Goal: Transaction & Acquisition: Purchase product/service

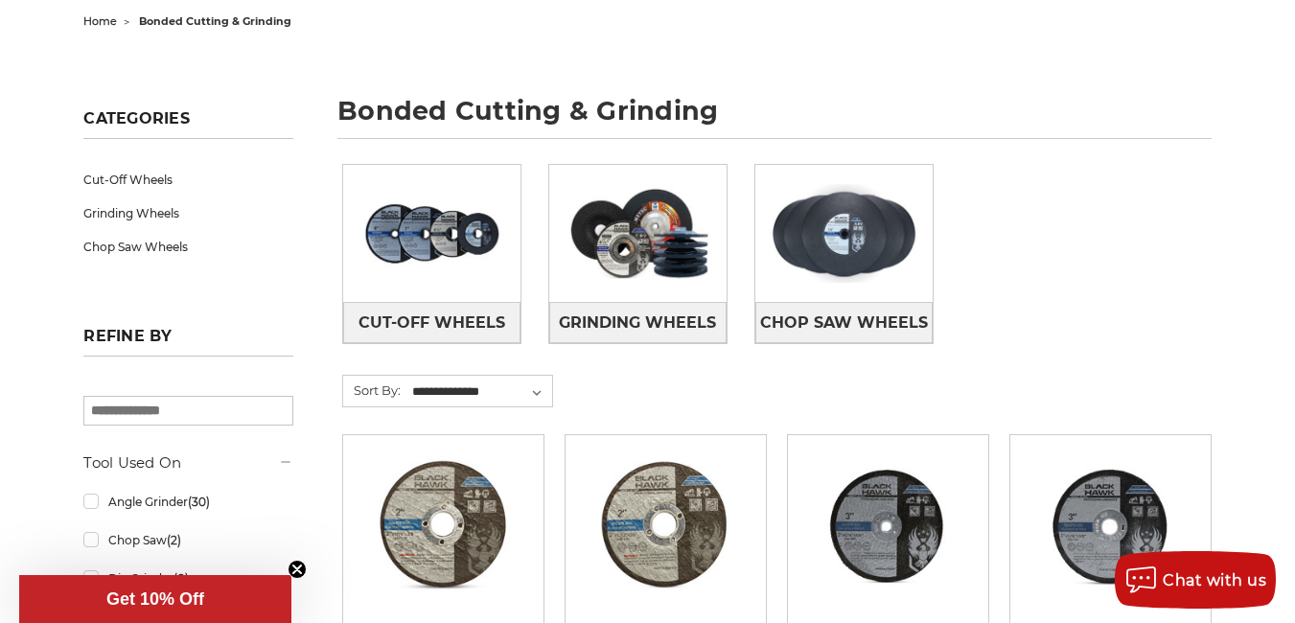
scroll to position [207, 0]
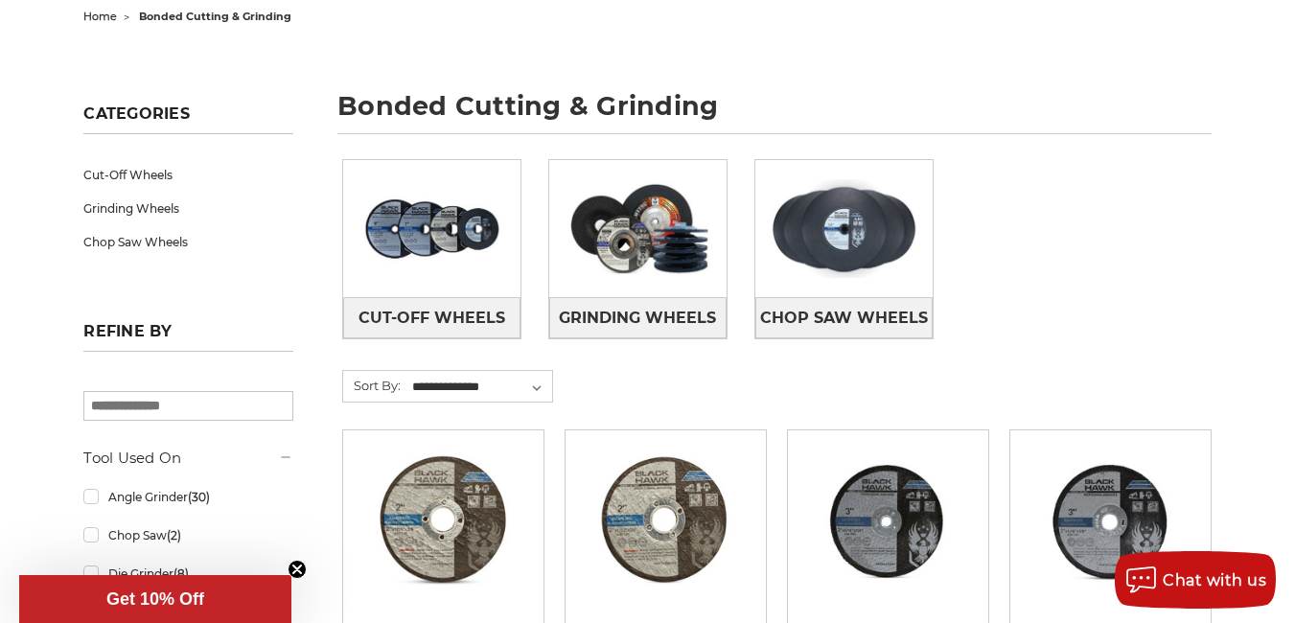
drag, startPoint x: 1309, startPoint y: 43, endPoint x: 1309, endPoint y: 82, distance: 39.3
click at [427, 266] on img at bounding box center [431, 229] width 177 height 126
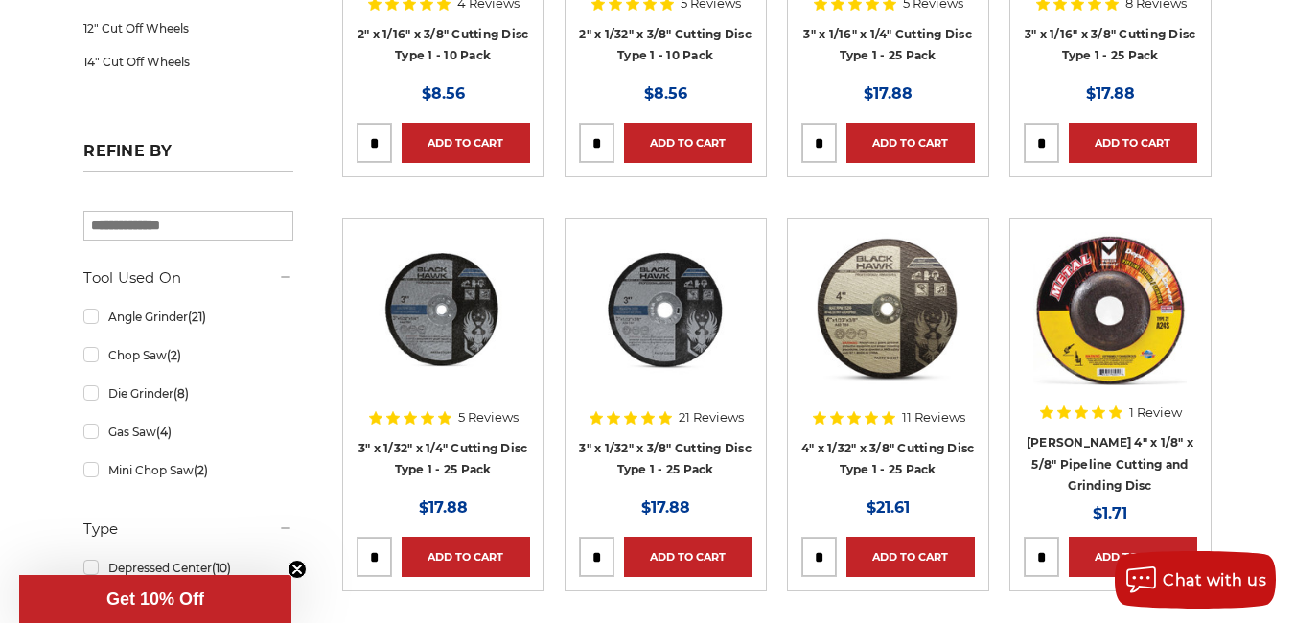
scroll to position [629, 0]
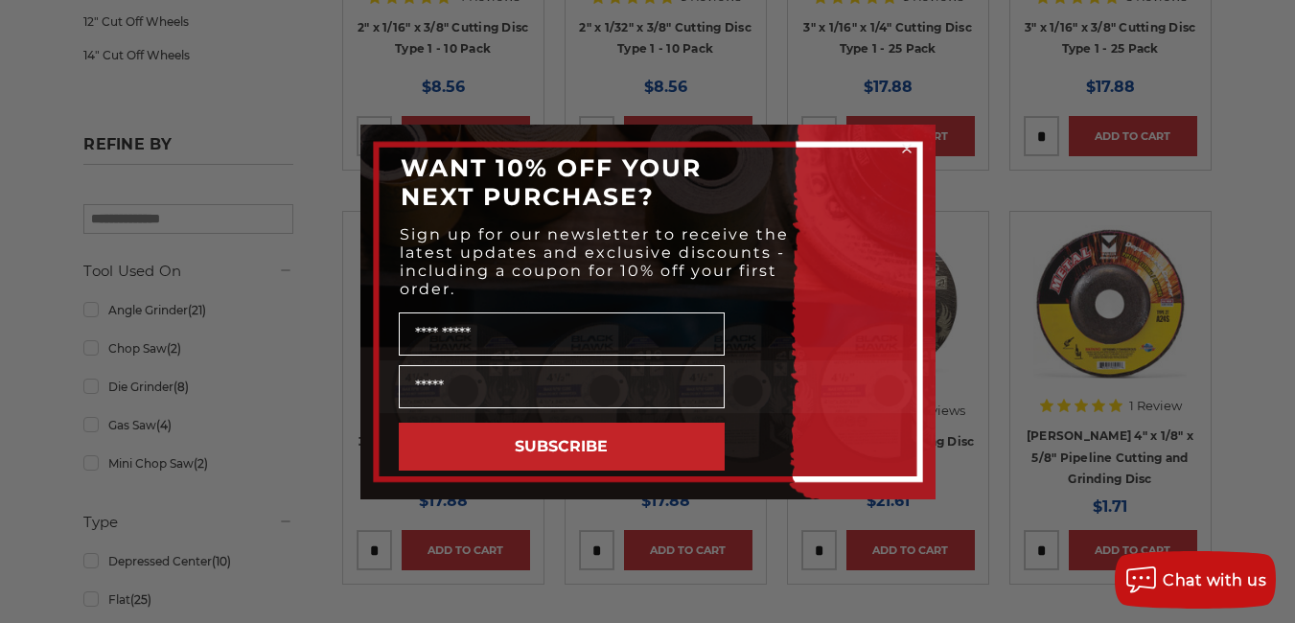
click at [903, 151] on icon "Close dialog" at bounding box center [907, 149] width 8 height 8
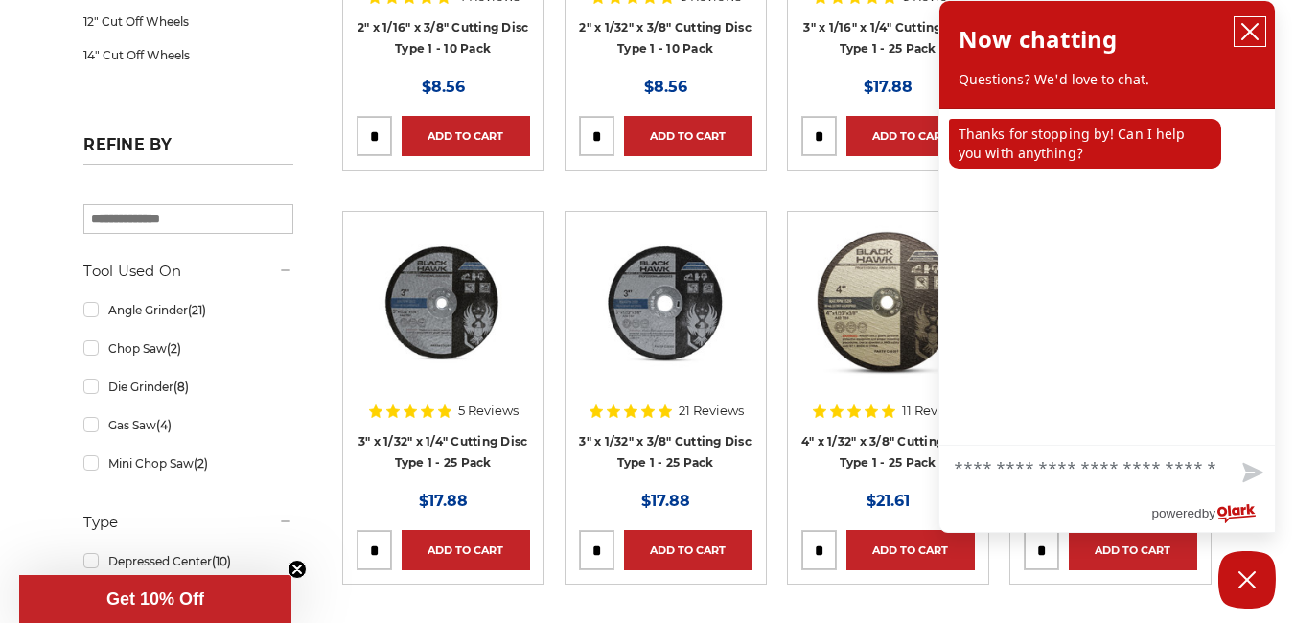
click at [1243, 25] on icon "close chatbox" at bounding box center [1250, 31] width 15 height 15
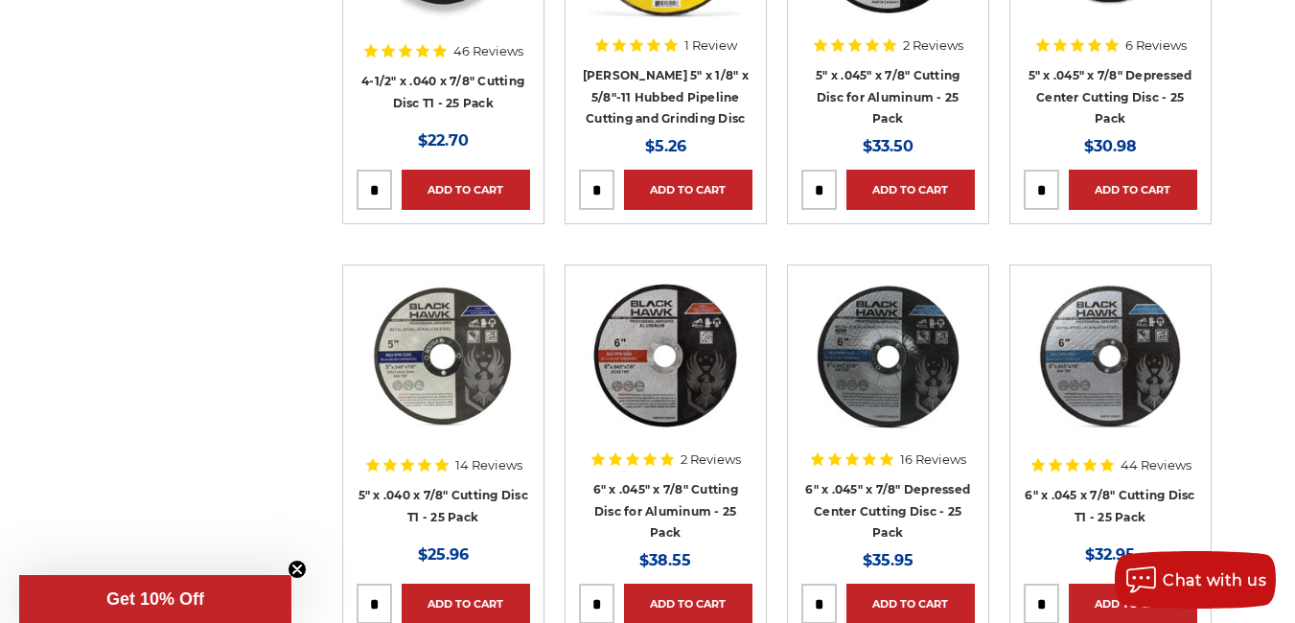
scroll to position [2263, 0]
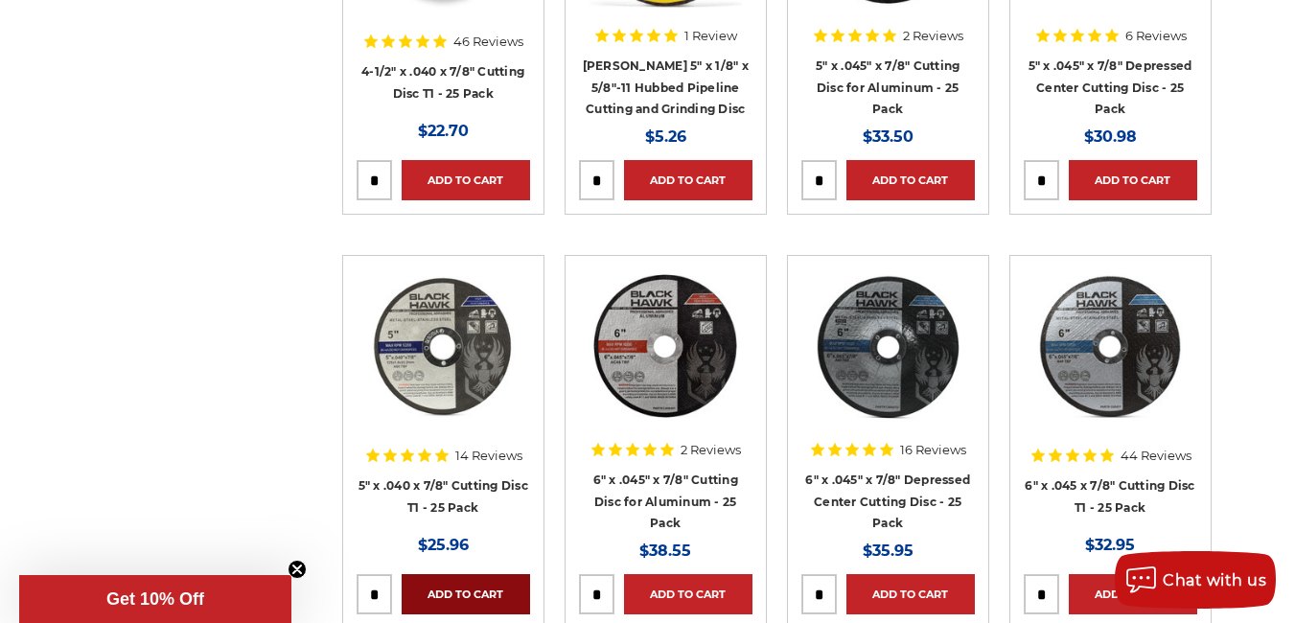
click at [453, 574] on link "Add to Cart" at bounding box center [466, 594] width 128 height 40
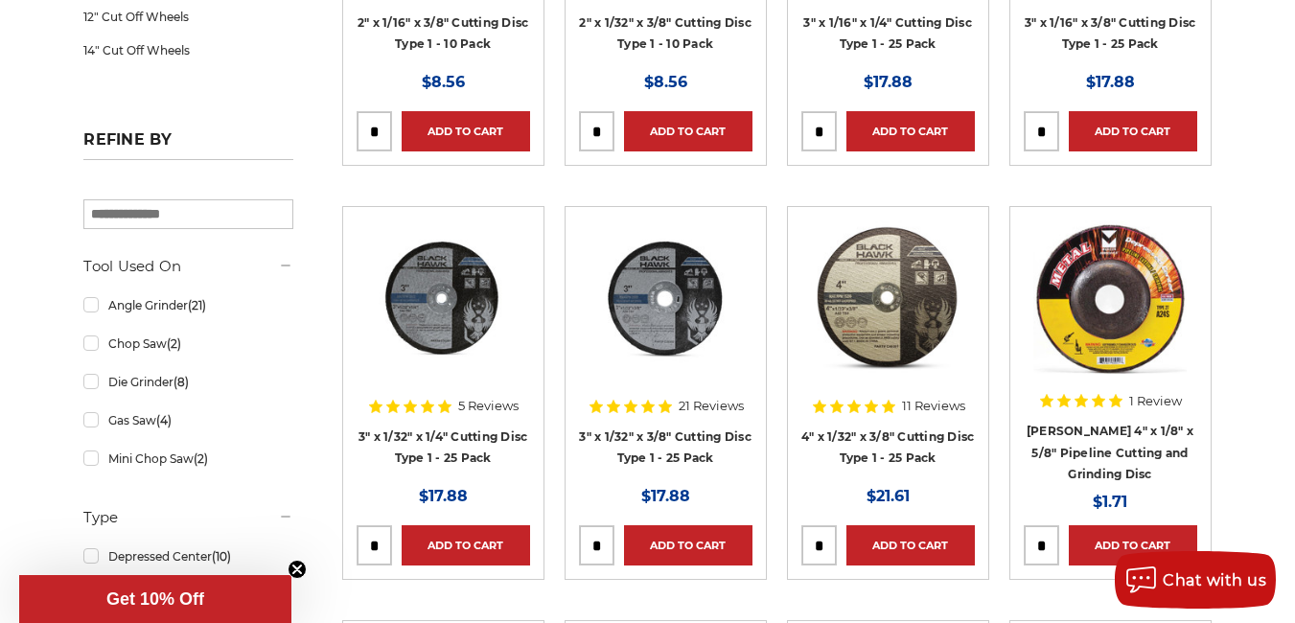
scroll to position [636, 0]
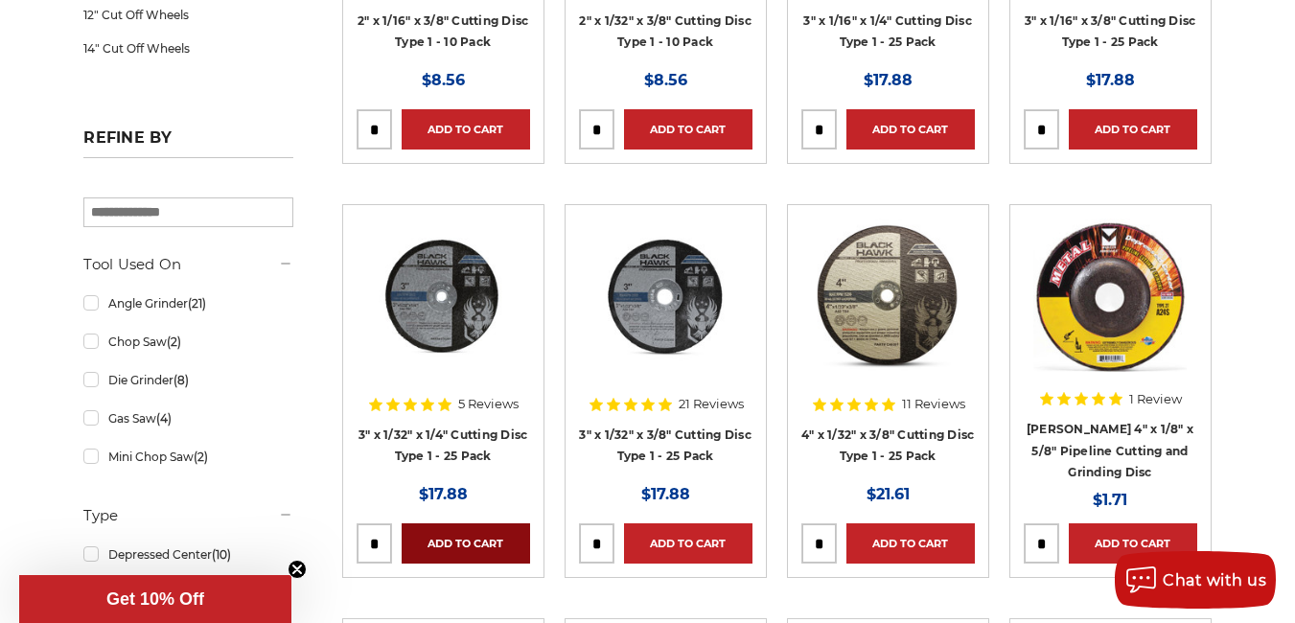
click at [474, 535] on link "Add to Cart" at bounding box center [466, 544] width 128 height 40
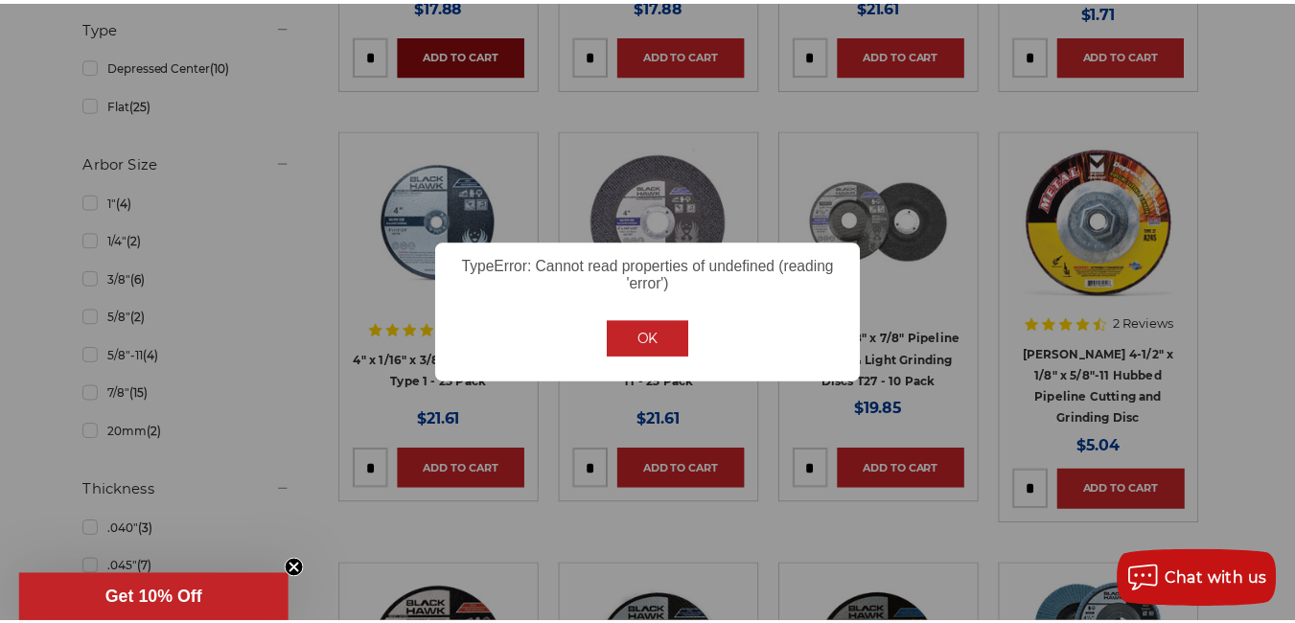
scroll to position [1128, 0]
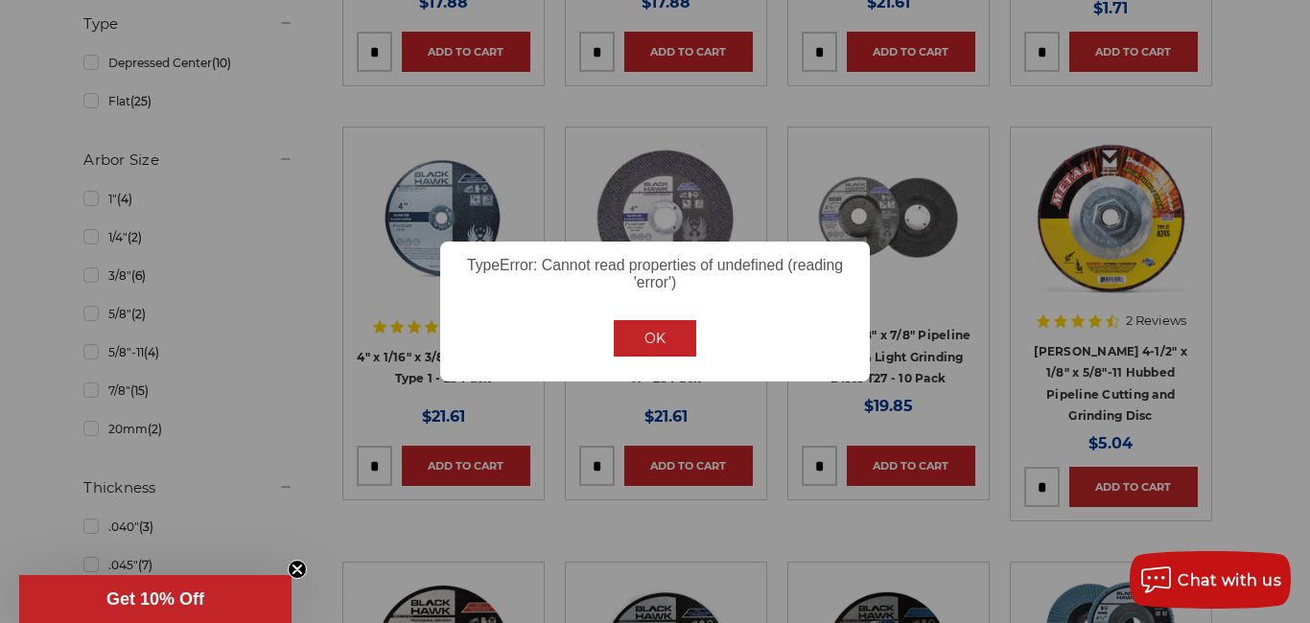
click at [664, 345] on button "OK" at bounding box center [655, 338] width 82 height 36
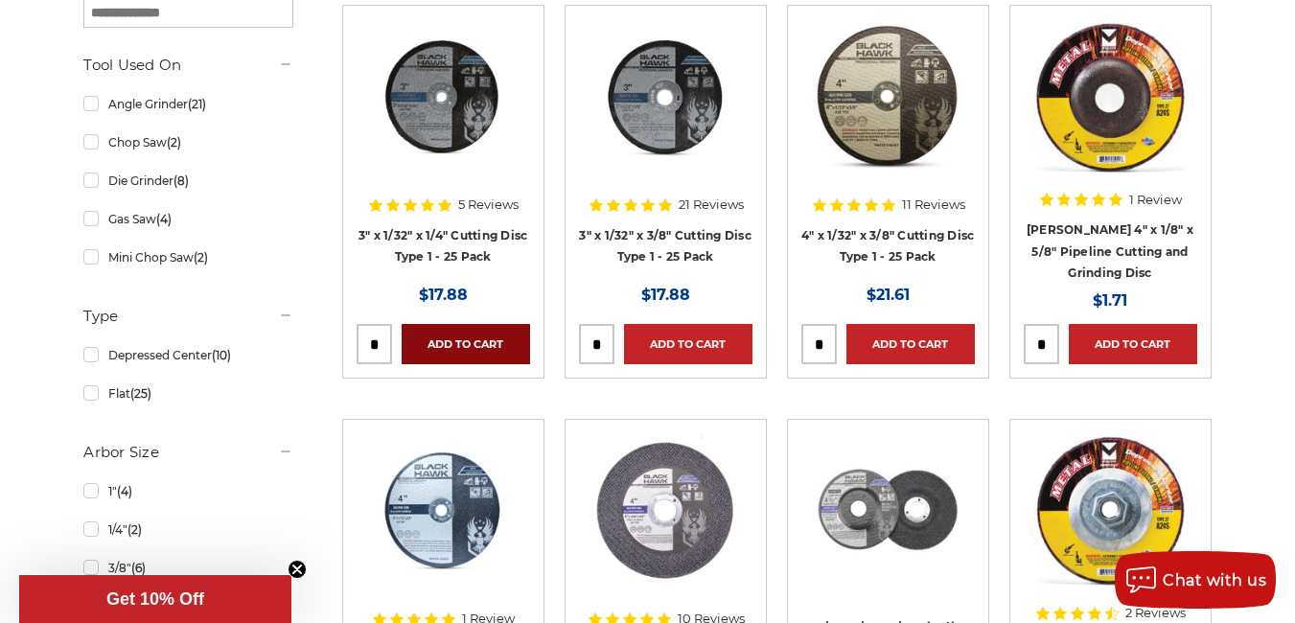
scroll to position [779, 0]
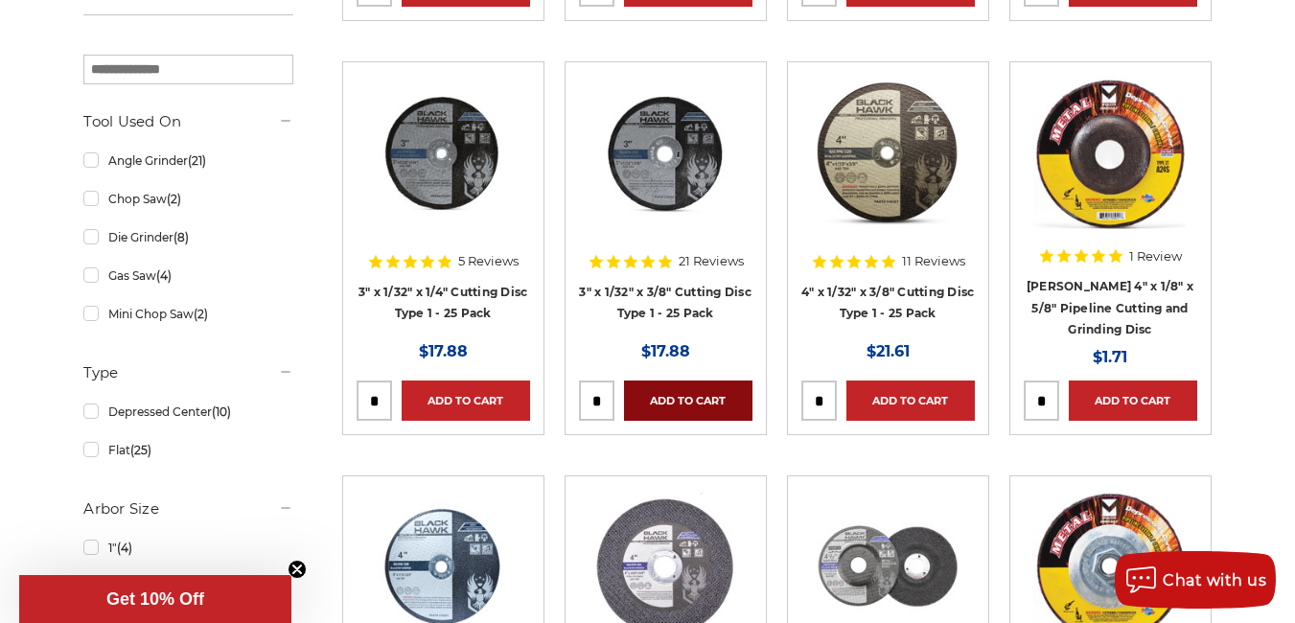
click at [690, 392] on link "Add to Cart" at bounding box center [688, 401] width 128 height 40
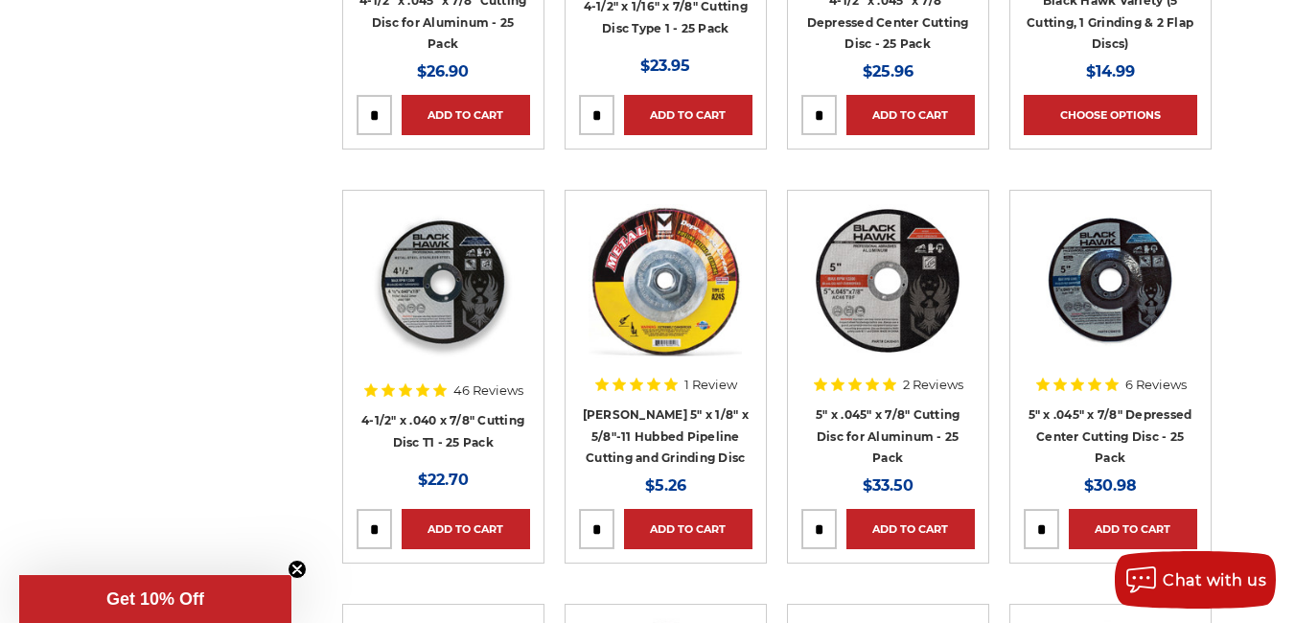
scroll to position [1923, 0]
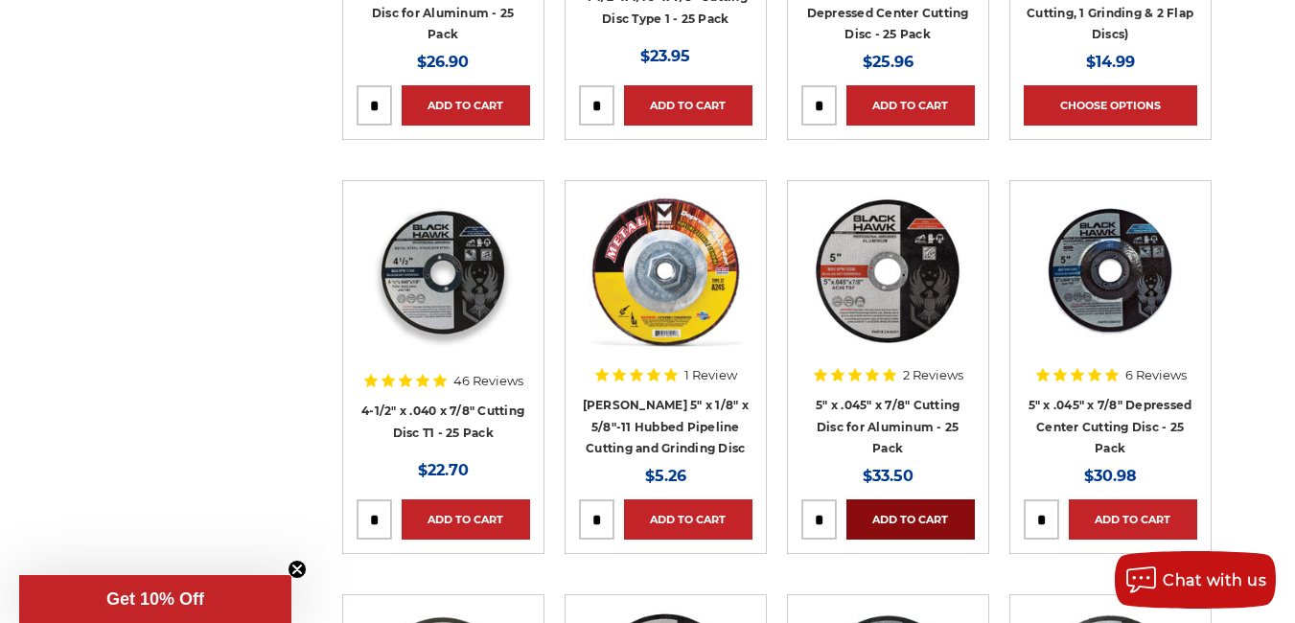
click at [890, 500] on link "Add to Cart" at bounding box center [911, 520] width 128 height 40
click at [890, 500] on link "Added to Cart" at bounding box center [911, 520] width 128 height 40
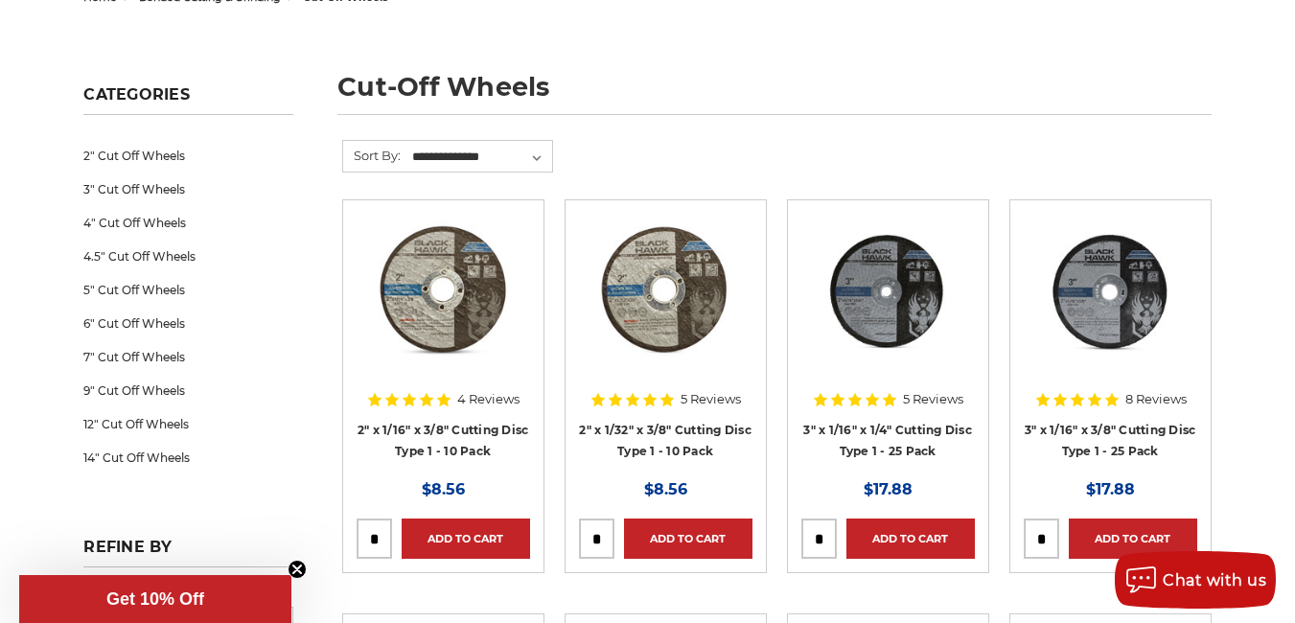
scroll to position [0, 0]
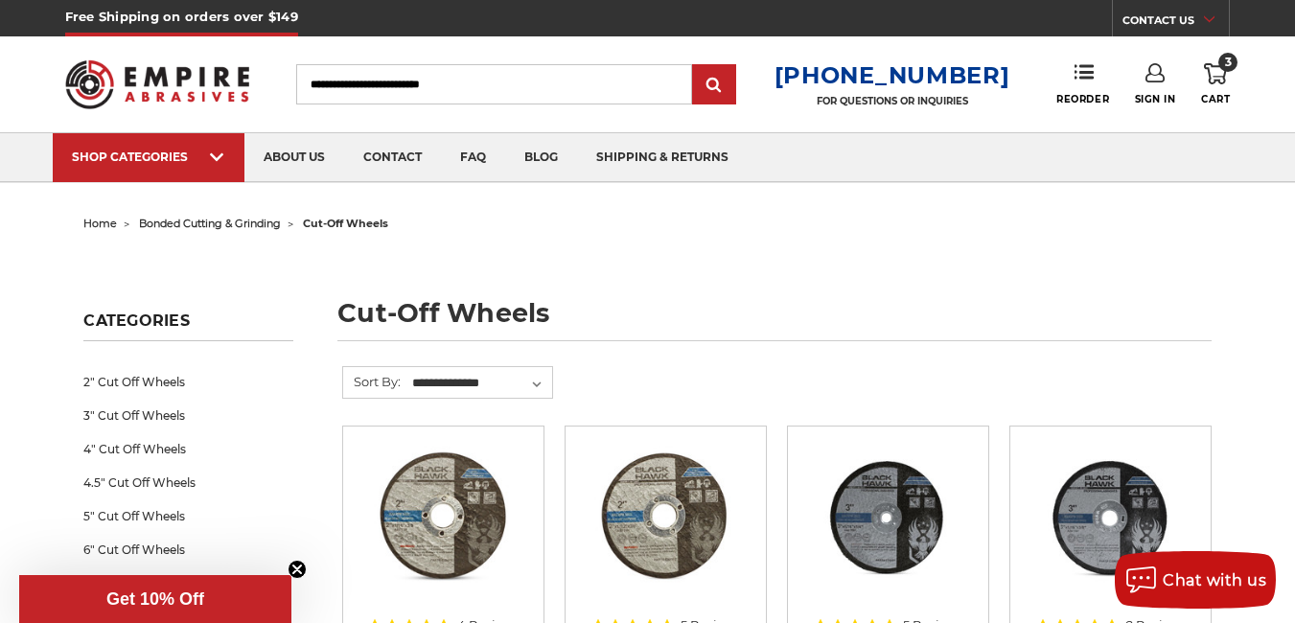
click at [1219, 75] on icon at bounding box center [1215, 73] width 23 height 21
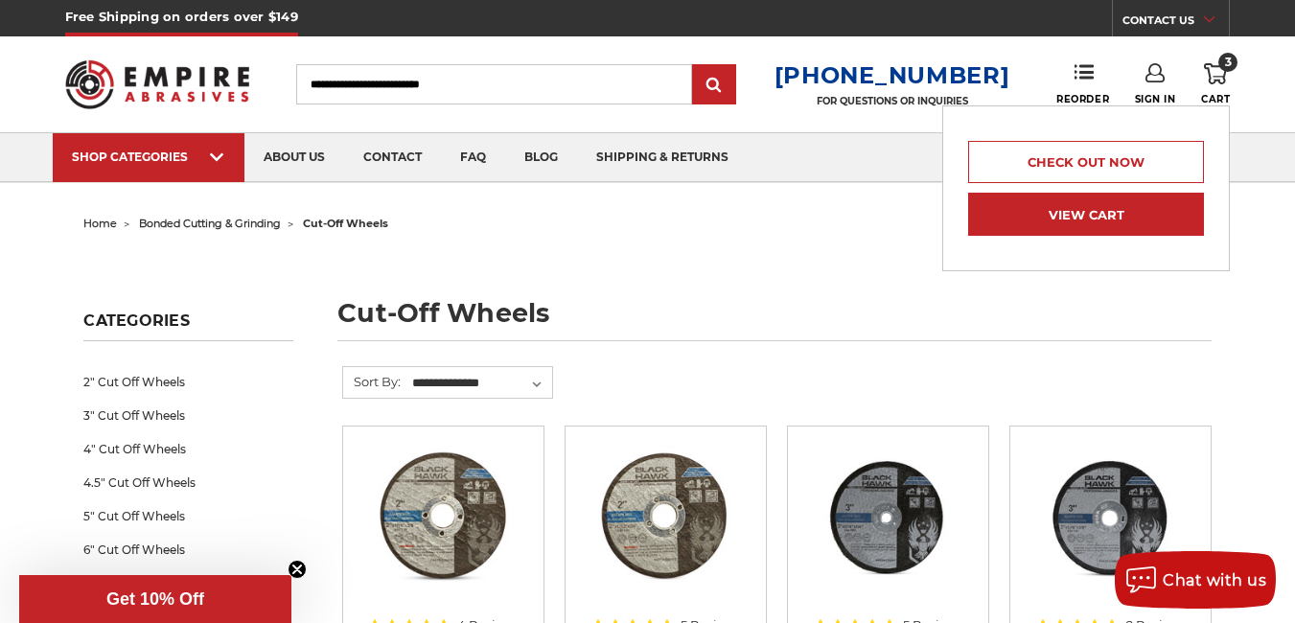
click at [1118, 216] on link "View Cart" at bounding box center [1086, 214] width 236 height 43
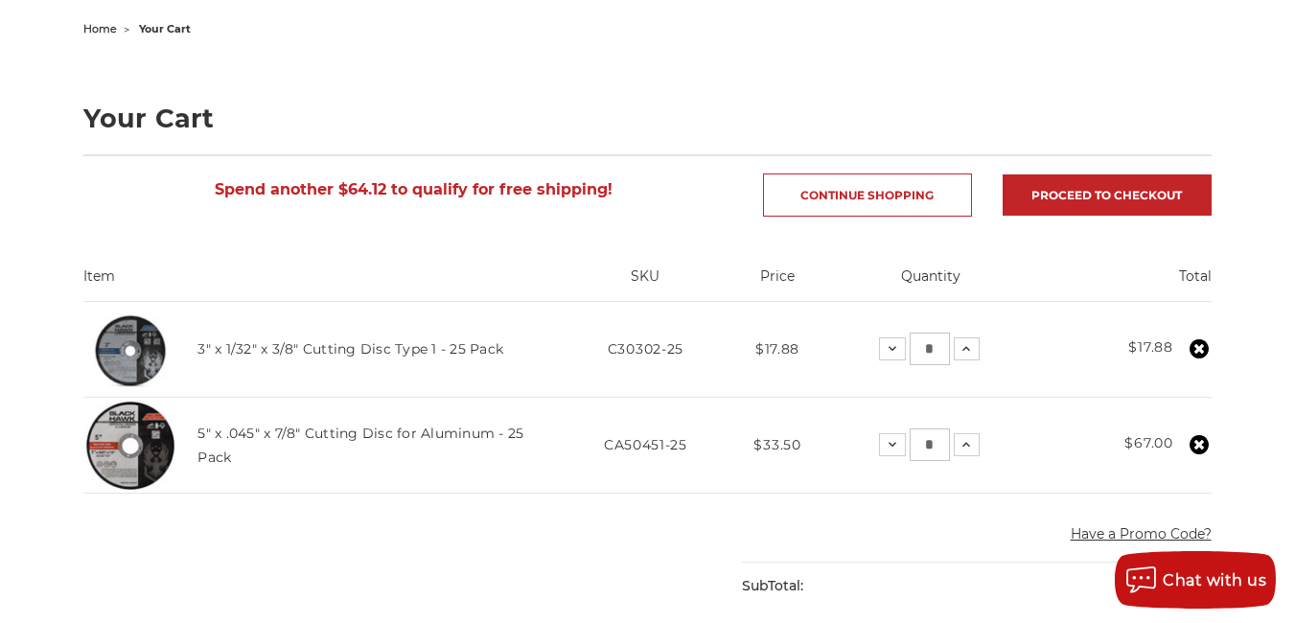
scroll to position [198, 0]
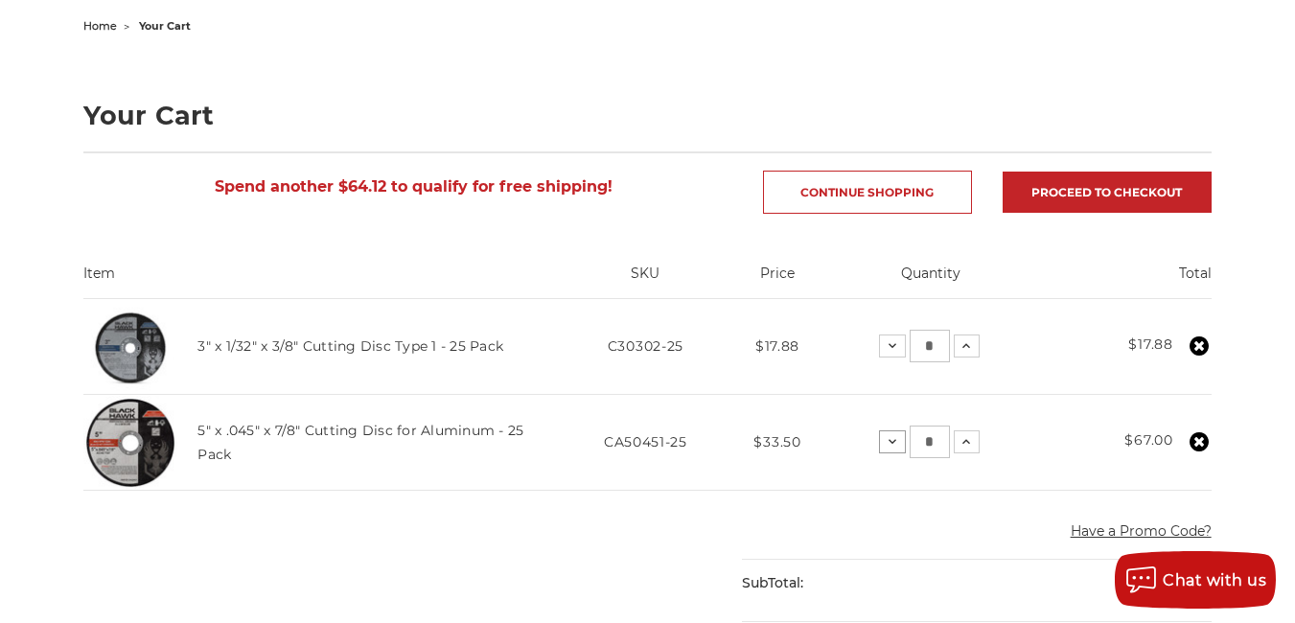
click at [889, 445] on icon at bounding box center [892, 441] width 15 height 15
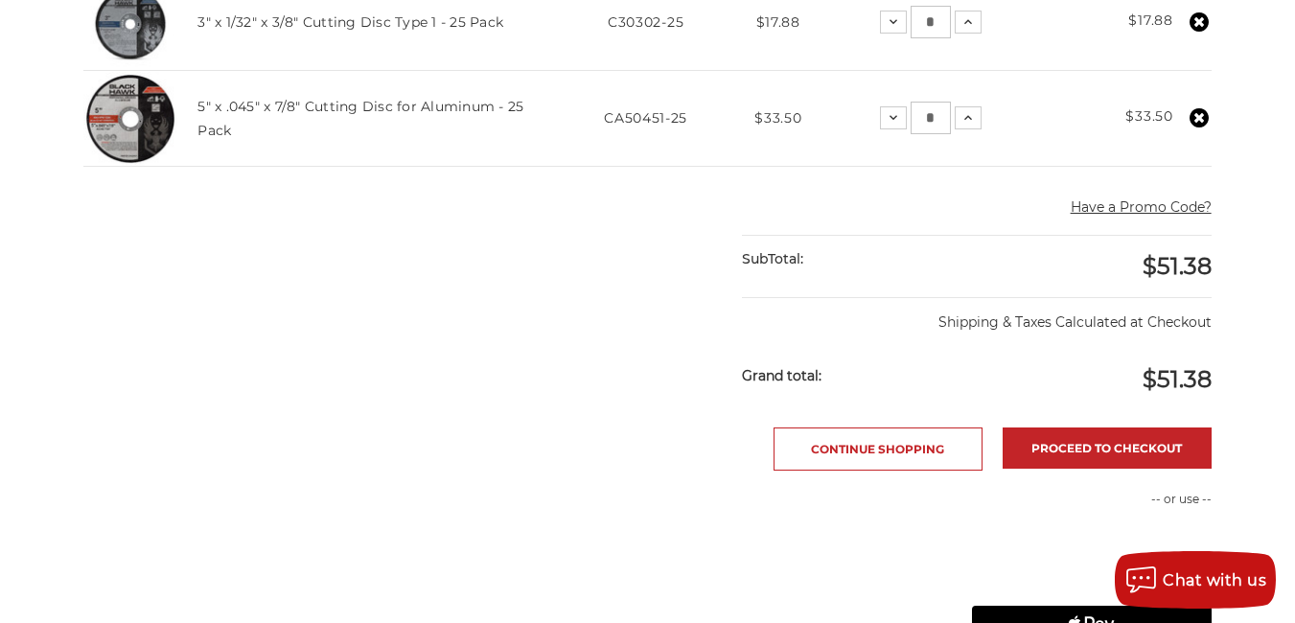
scroll to position [528, 0]
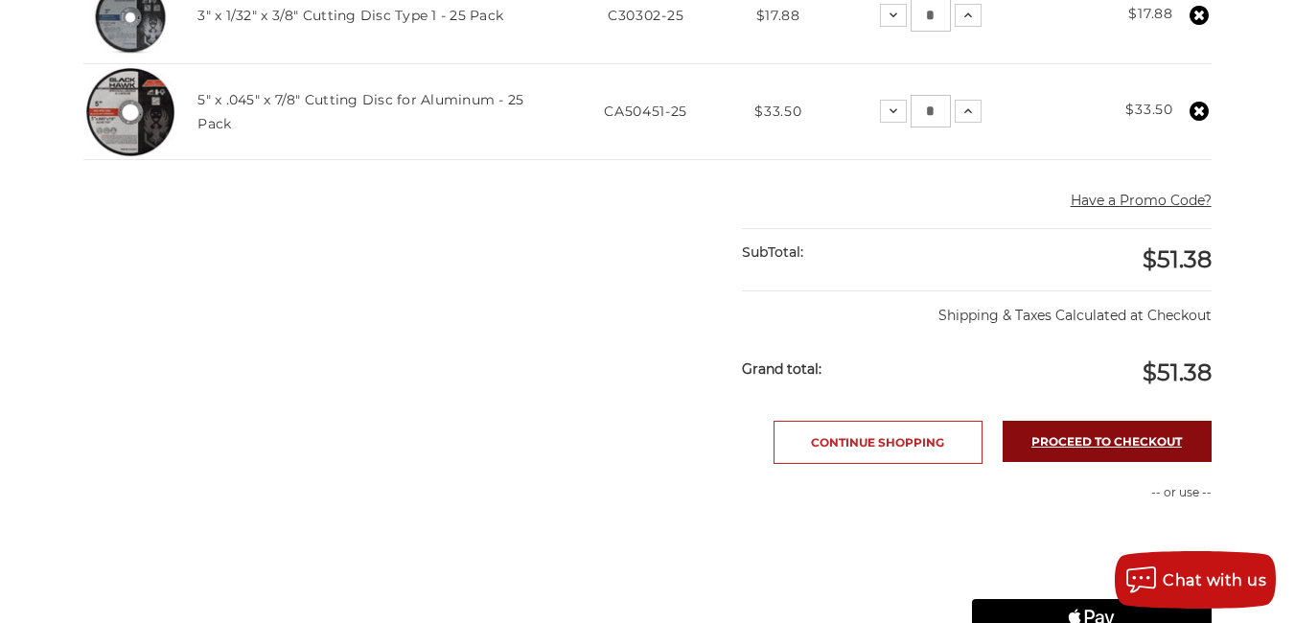
click at [1076, 441] on link "Proceed to checkout" at bounding box center [1107, 441] width 209 height 41
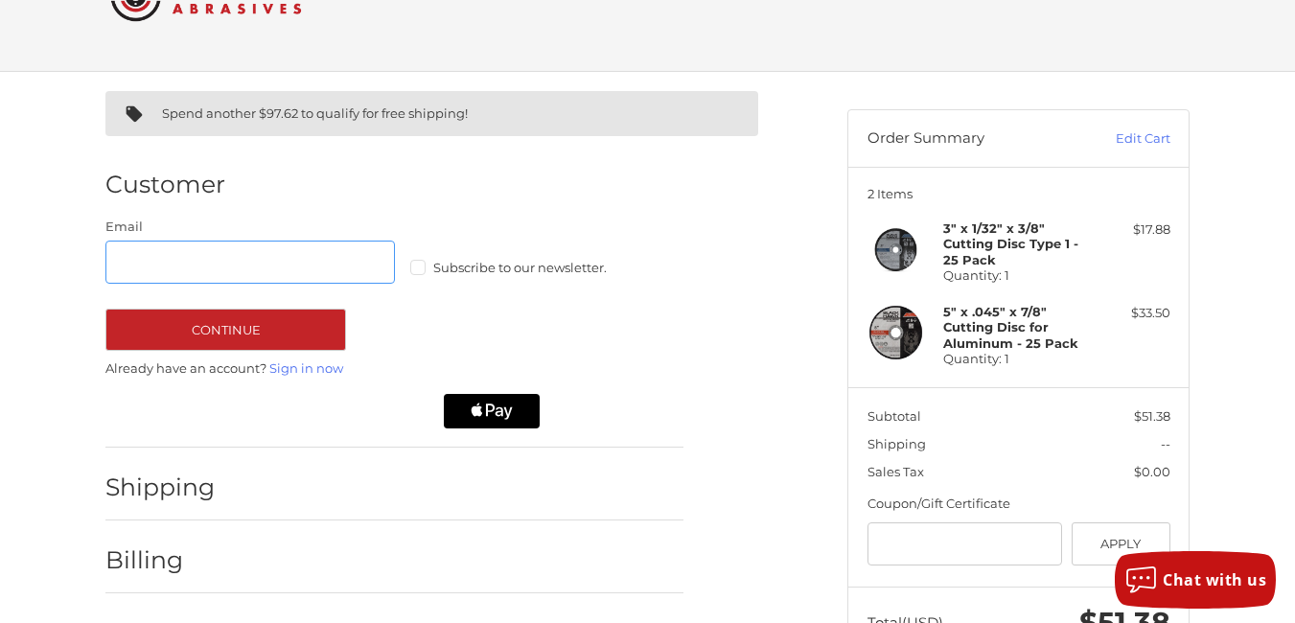
scroll to position [99, 0]
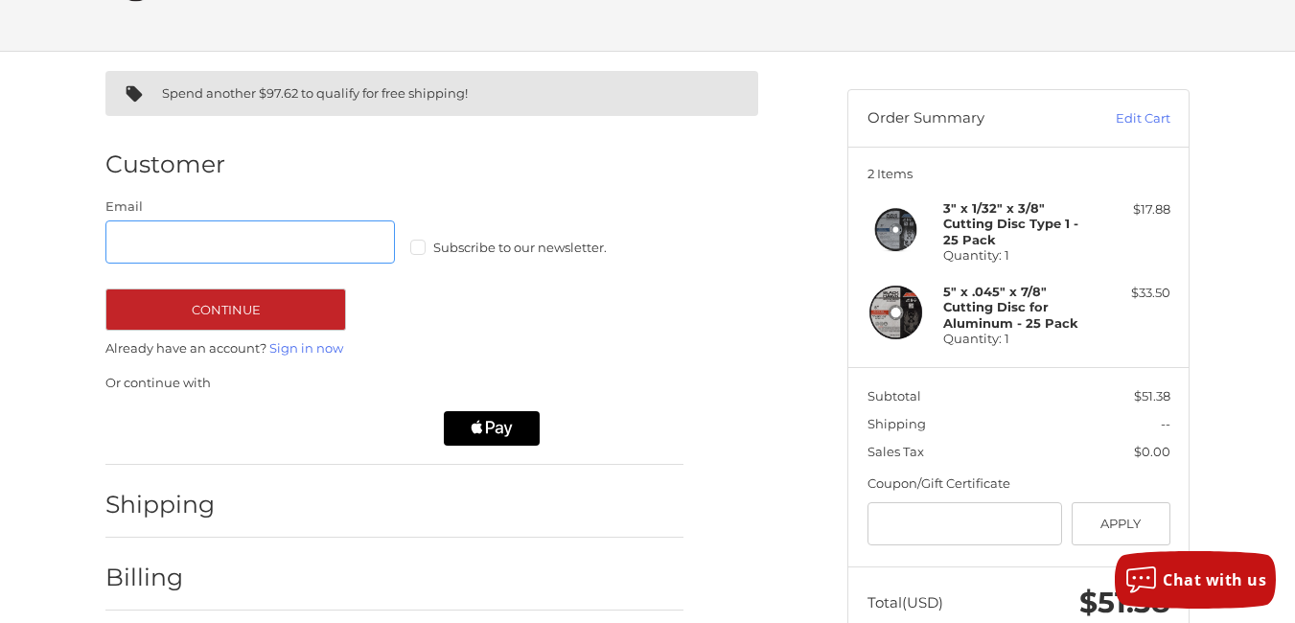
click at [251, 223] on input "Email" at bounding box center [250, 242] width 290 height 43
type input "**********"
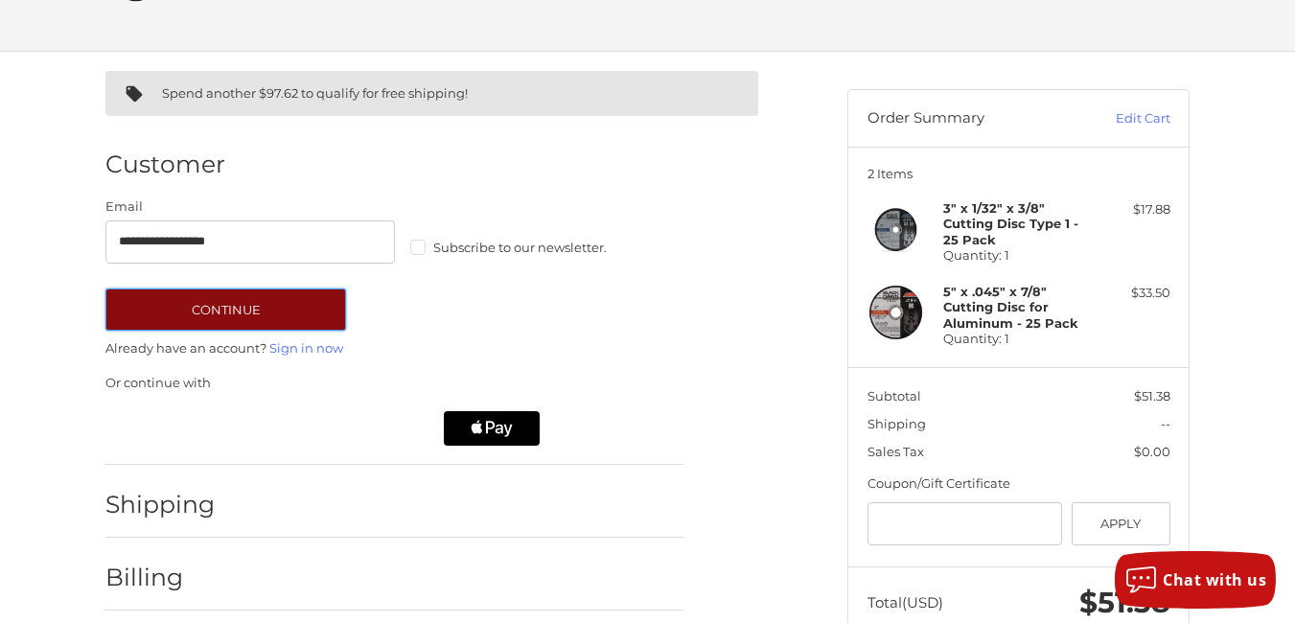
click at [225, 307] on button "Continue" at bounding box center [225, 310] width 241 height 42
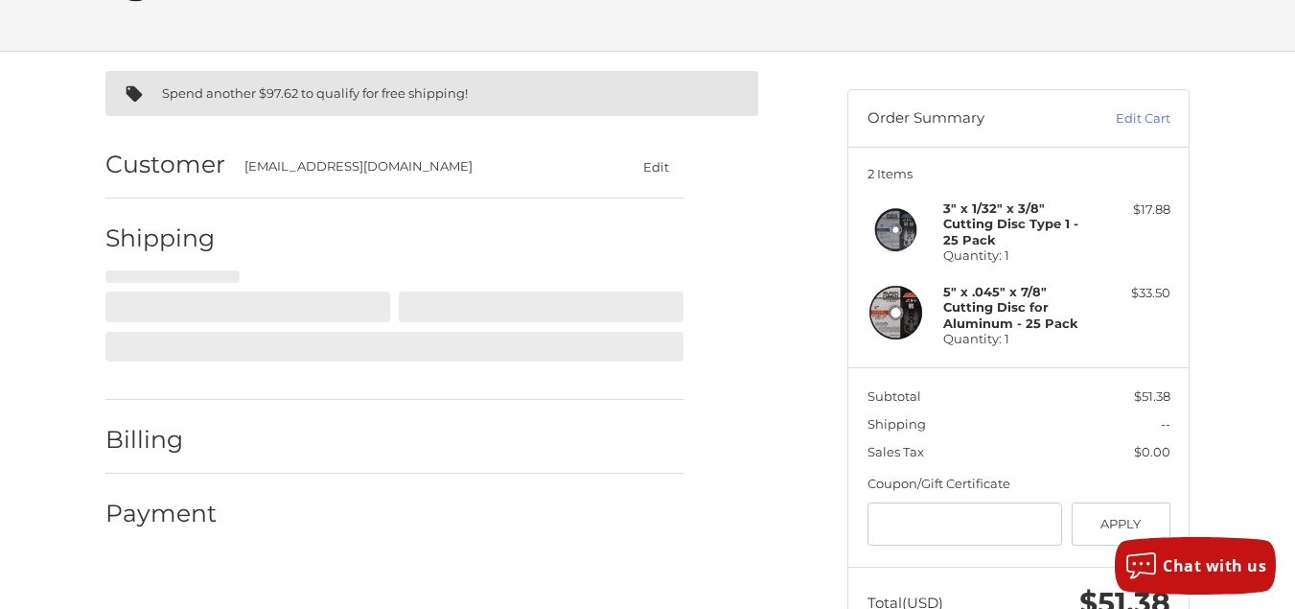
select select "**"
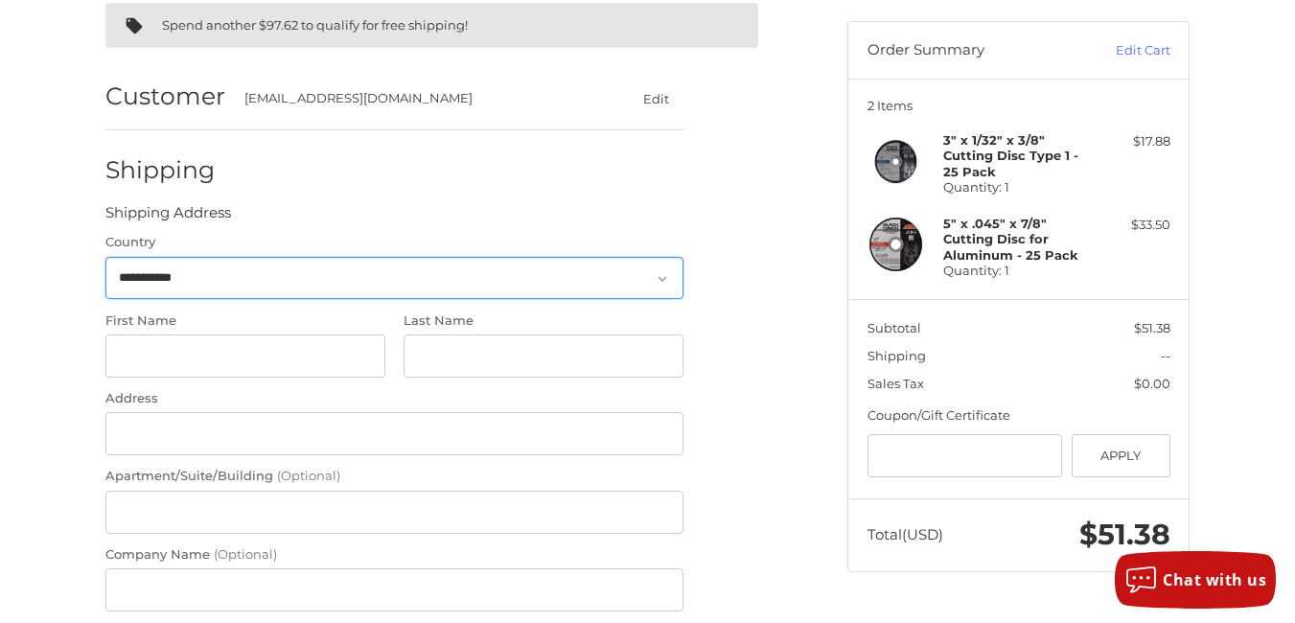
scroll to position [173, 0]
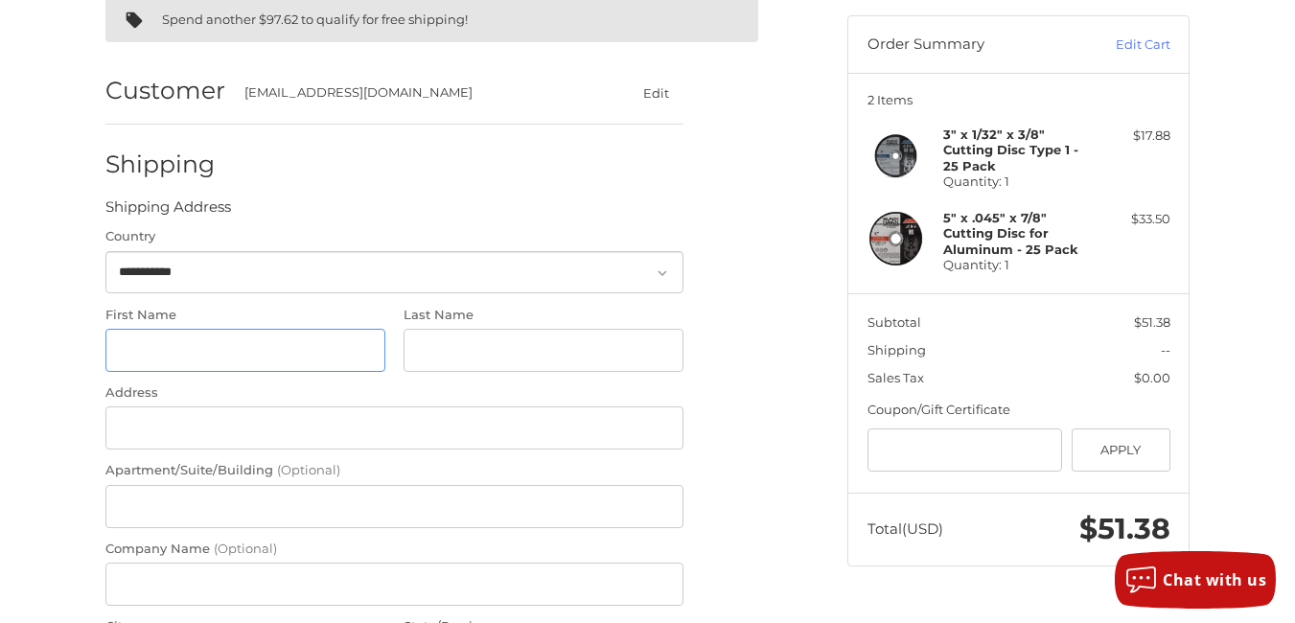
click at [237, 347] on input "First Name" at bounding box center [245, 350] width 280 height 43
type input "*****"
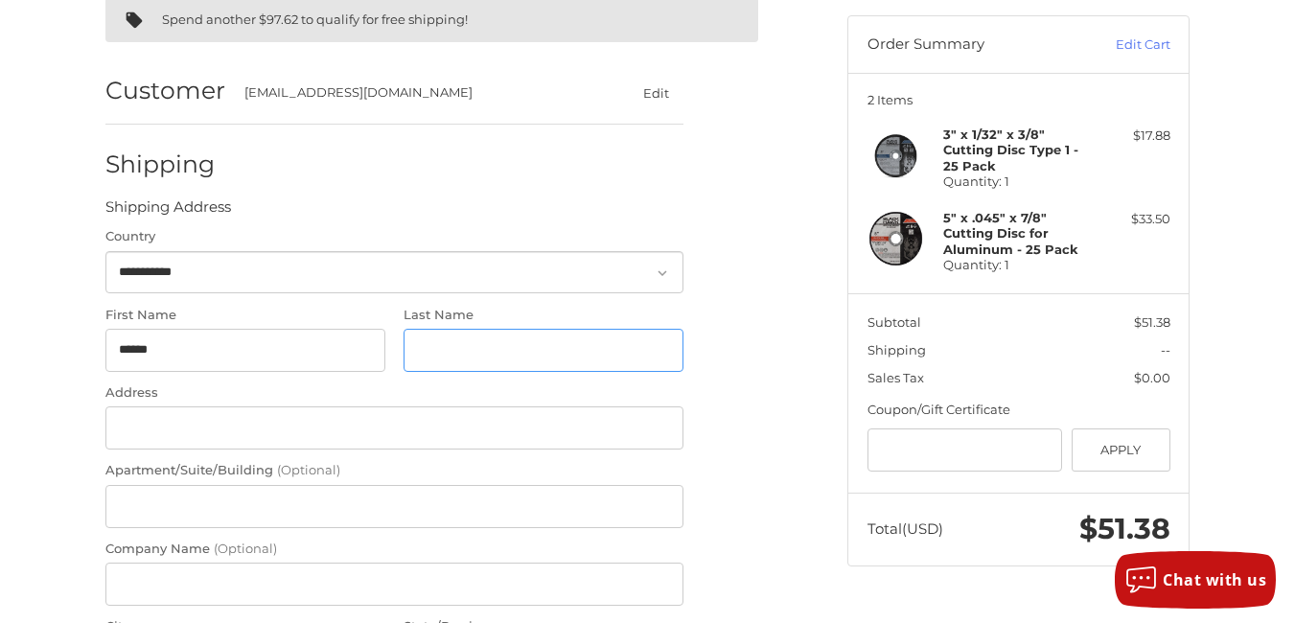
click at [438, 358] on input "Last Name" at bounding box center [544, 350] width 280 height 43
type input "*****"
click at [277, 426] on input "Address" at bounding box center [394, 428] width 578 height 43
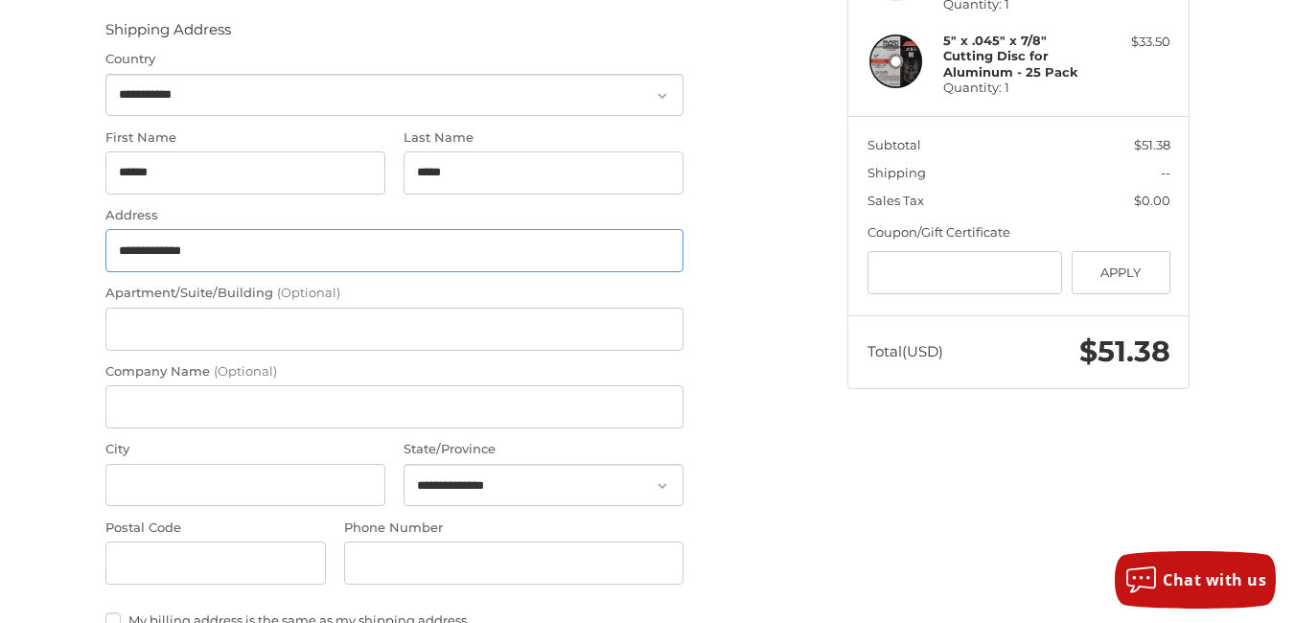
scroll to position [353, 0]
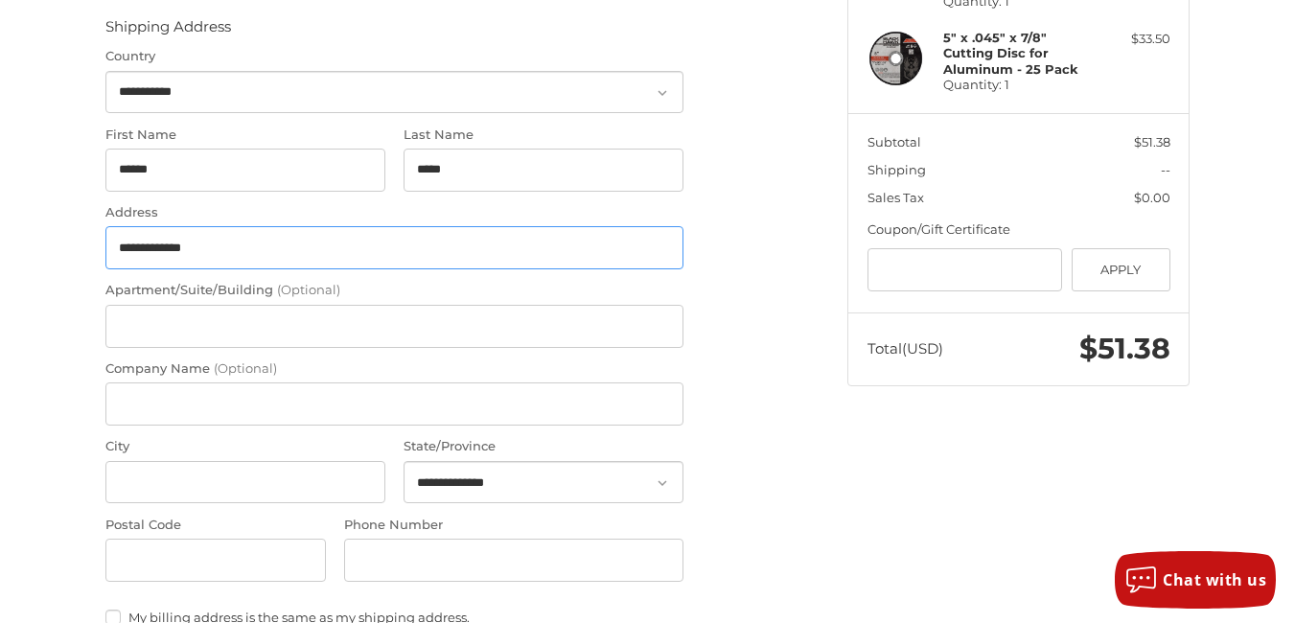
type input "**********"
click at [241, 473] on input "City" at bounding box center [245, 482] width 280 height 43
click at [247, 551] on input "Postal Code" at bounding box center [215, 560] width 221 height 43
type input "*****"
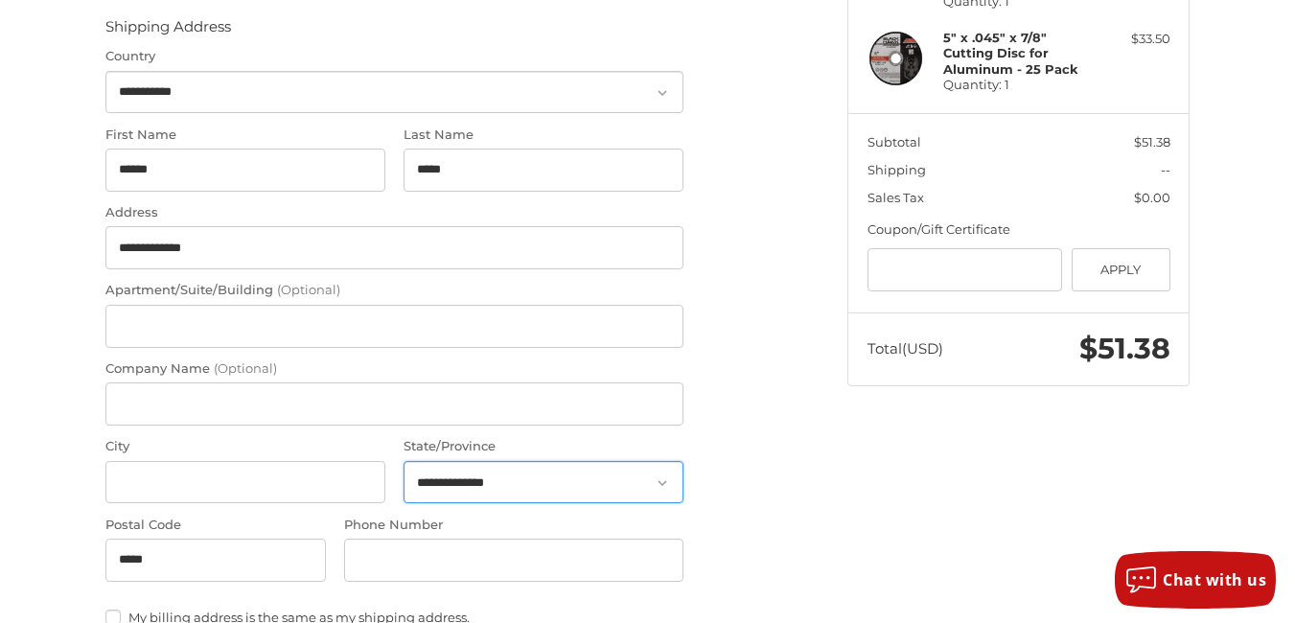
click at [502, 477] on select "**********" at bounding box center [544, 482] width 280 height 43
select select "**"
click at [404, 461] on select "**********" at bounding box center [544, 482] width 280 height 43
click at [191, 495] on input "City" at bounding box center [245, 482] width 280 height 43
type input "**********"
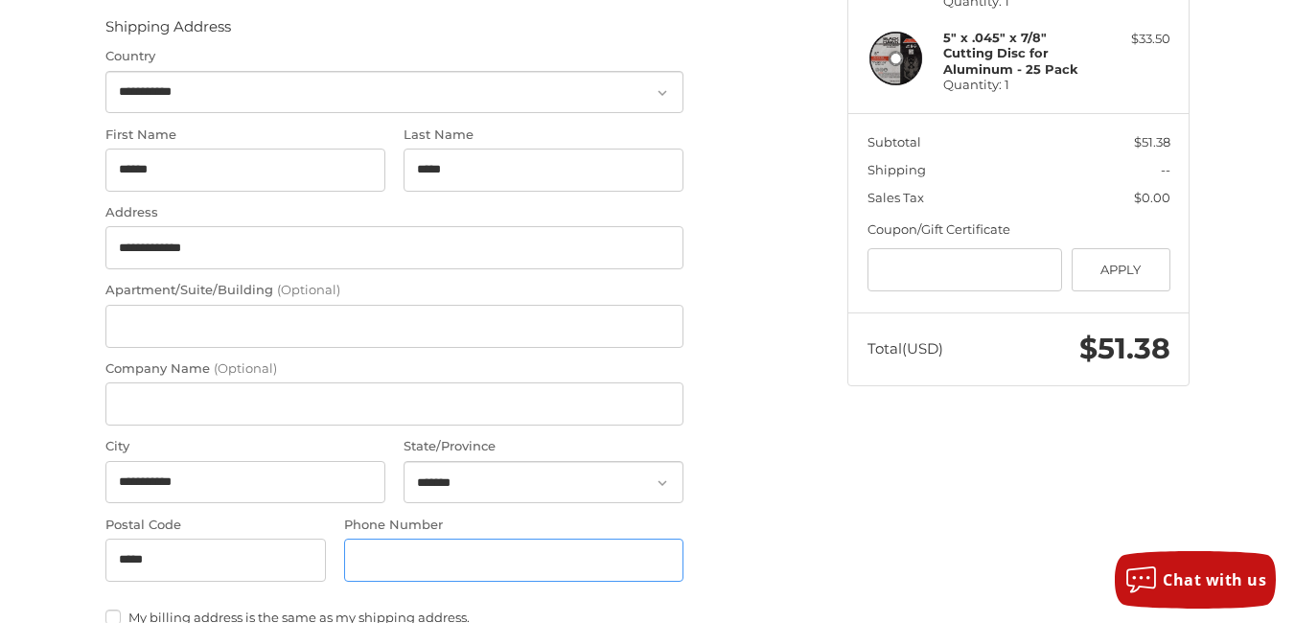
click at [415, 563] on input "Phone Number" at bounding box center [513, 560] width 339 height 43
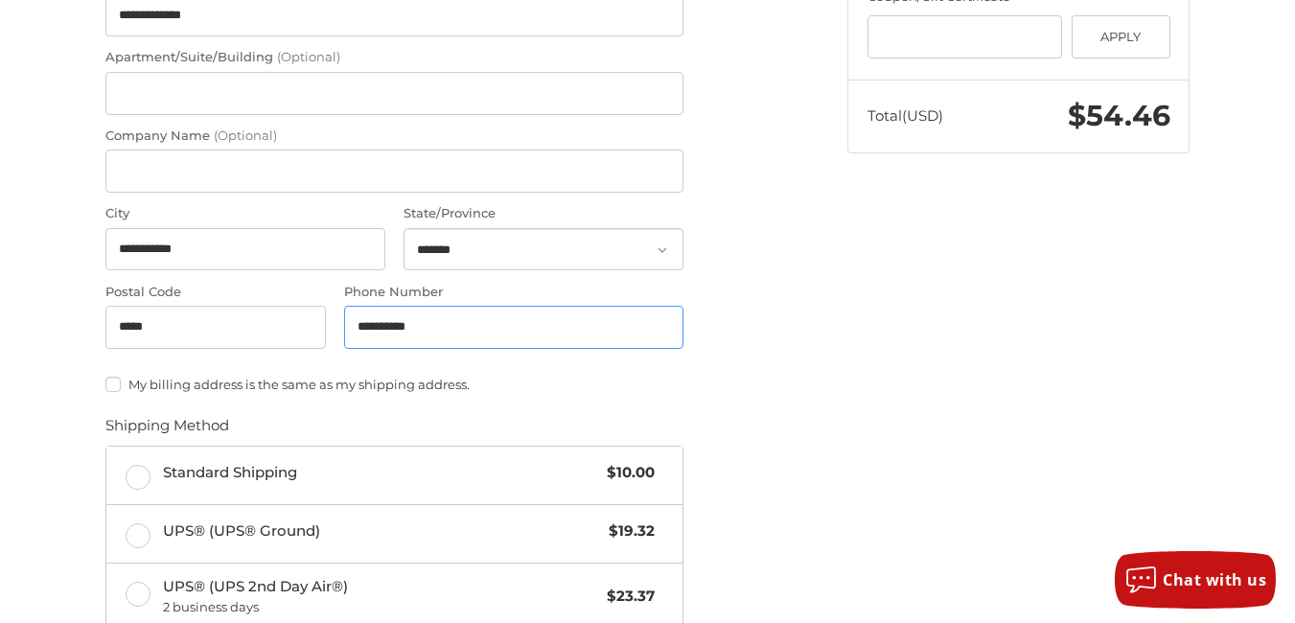
scroll to position [592, 0]
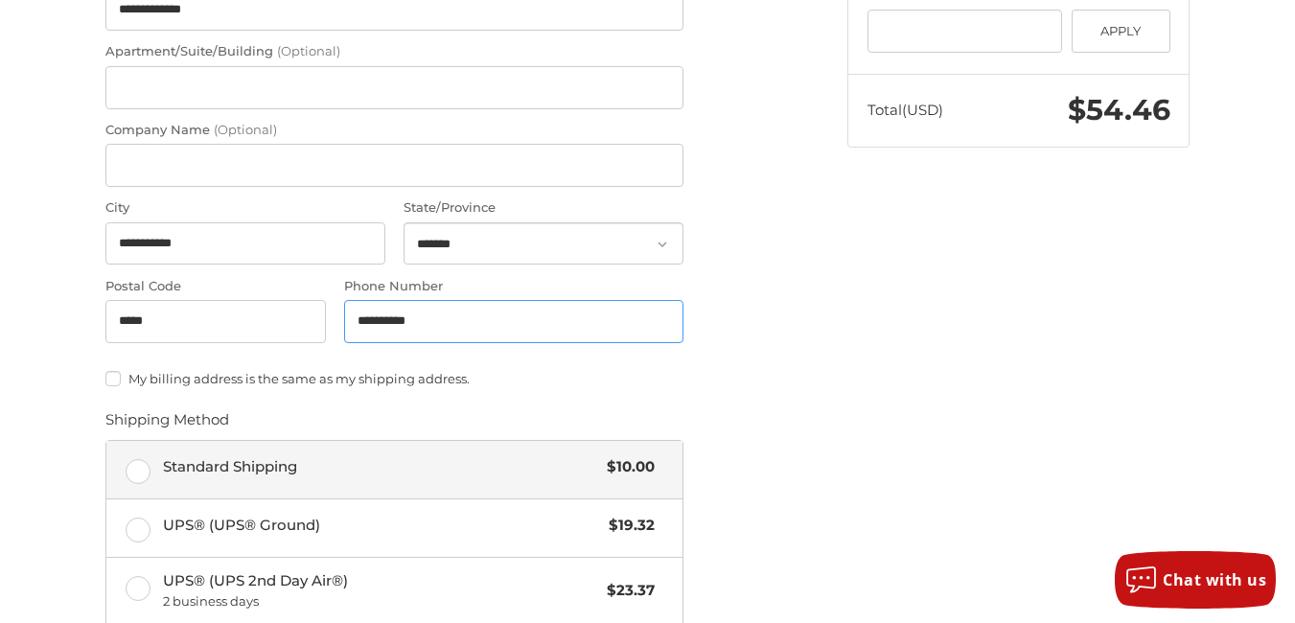
type input "**********"
click at [144, 477] on label "Standard Shipping $10.00" at bounding box center [394, 470] width 576 height 58
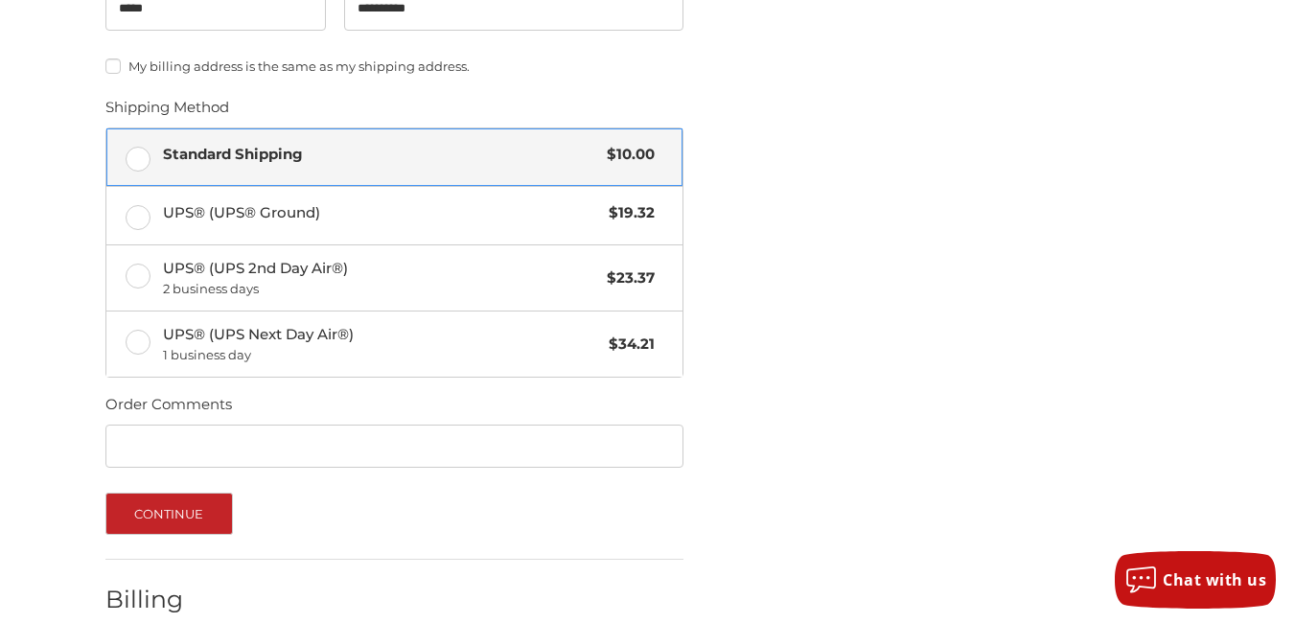
scroll to position [922, 0]
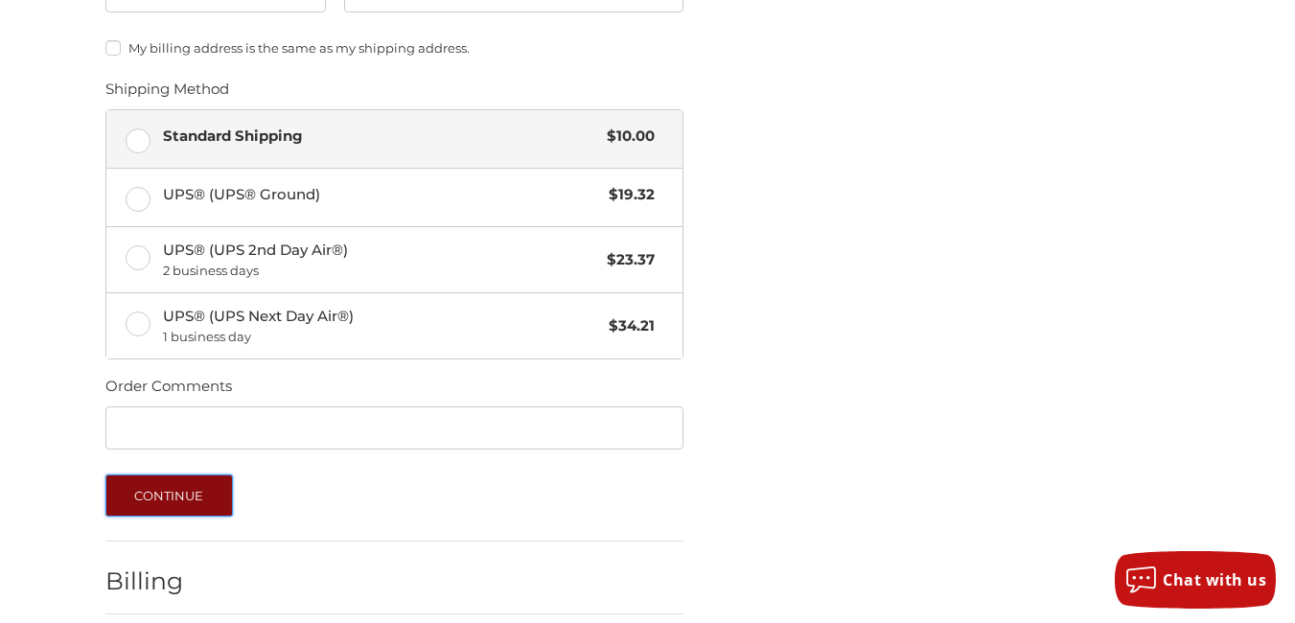
click at [164, 486] on button "Continue" at bounding box center [169, 496] width 128 height 42
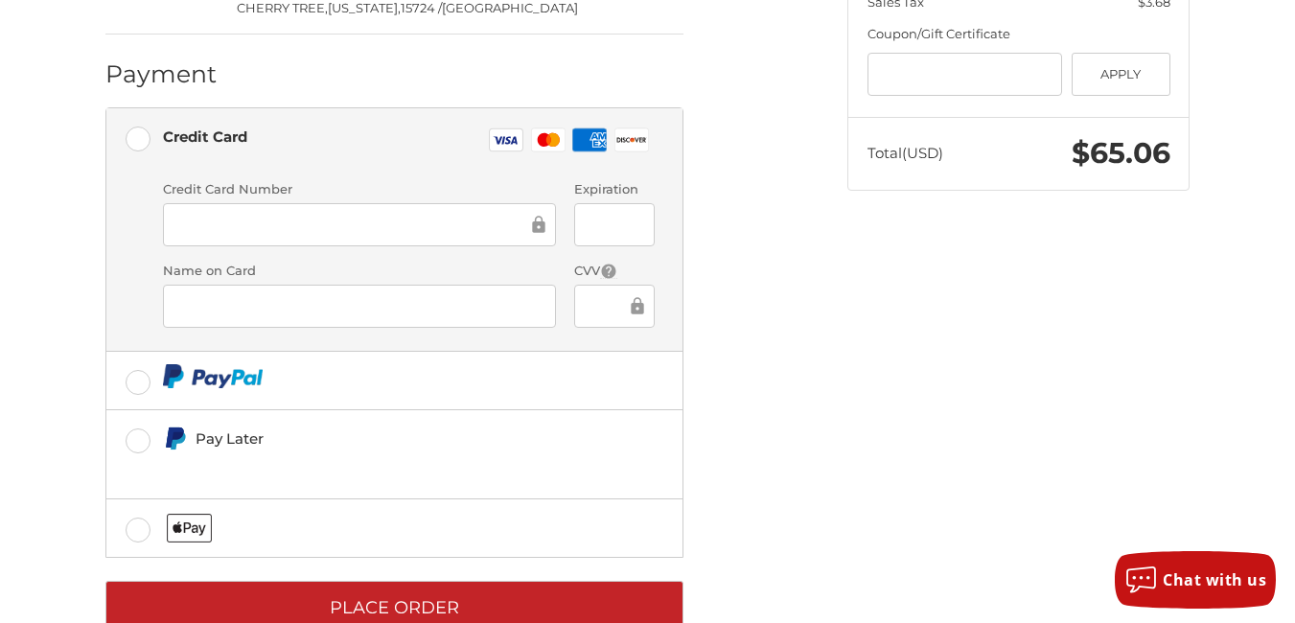
scroll to position [601, 0]
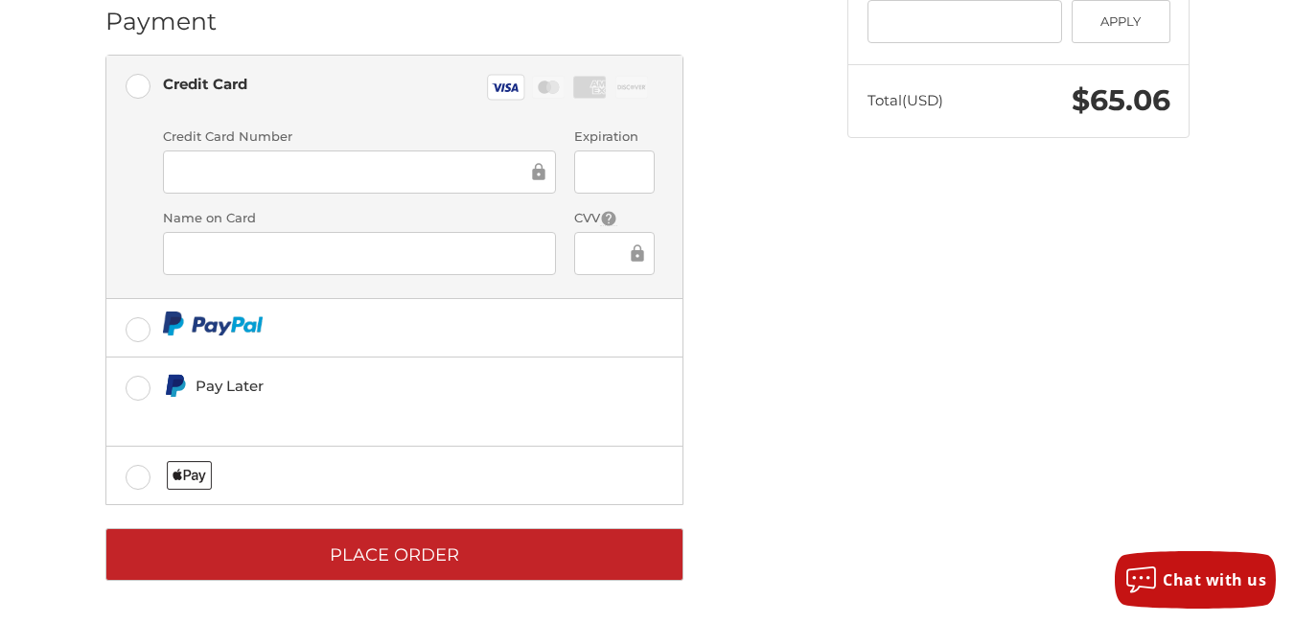
click at [610, 158] on div at bounding box center [614, 172] width 80 height 43
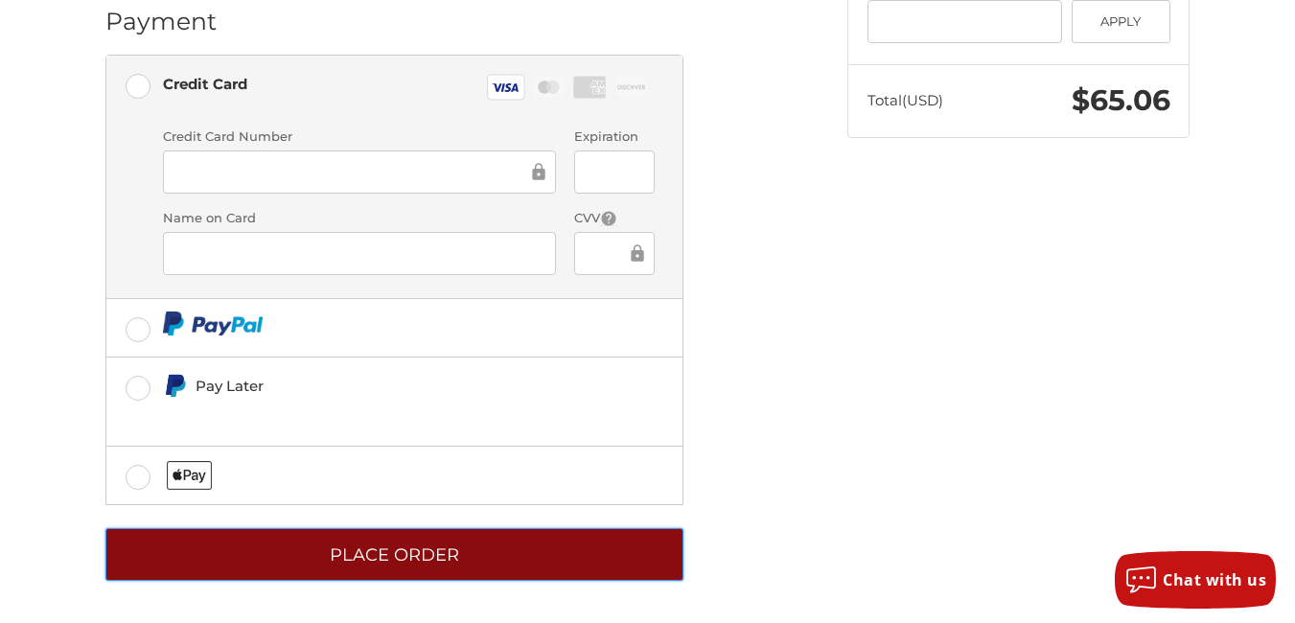
click at [227, 546] on button "Place Order" at bounding box center [394, 554] width 578 height 53
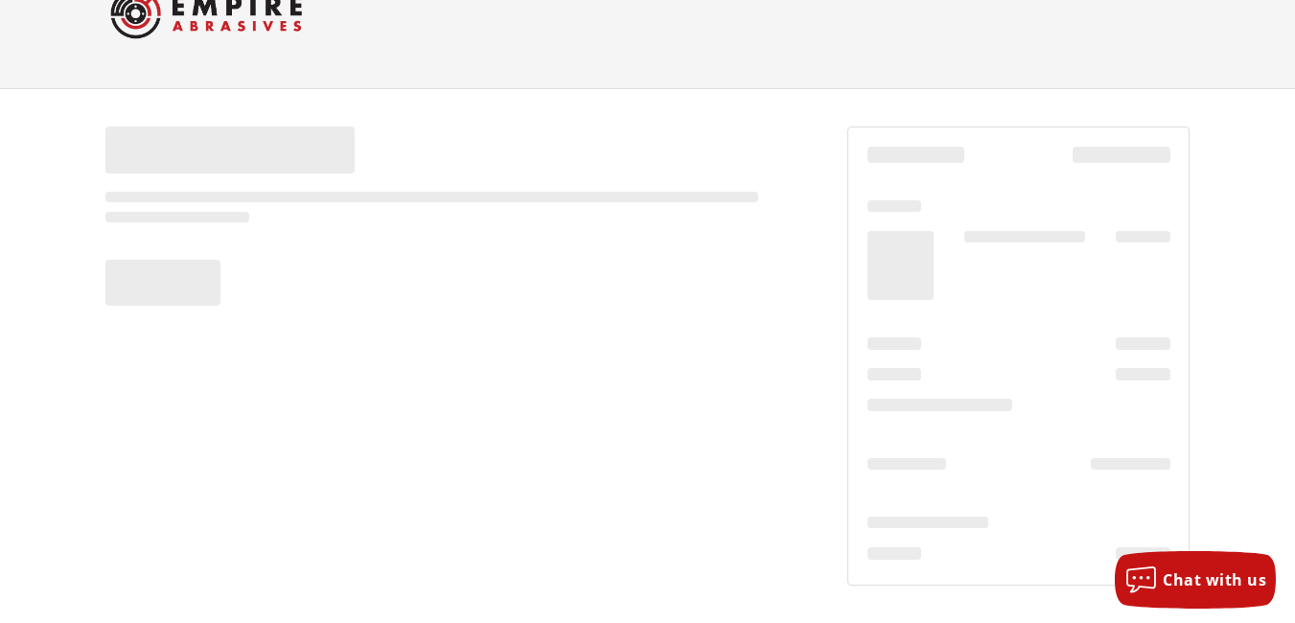
scroll to position [61, 0]
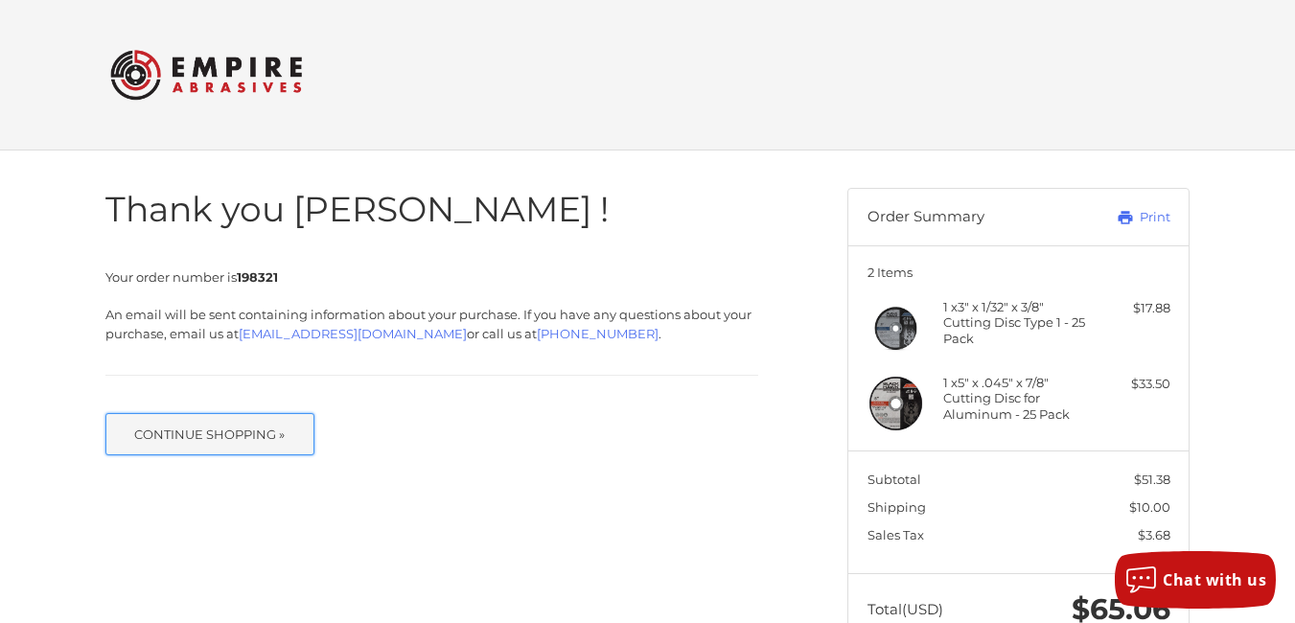
click at [207, 425] on button "Continue Shopping »" at bounding box center [209, 434] width 209 height 42
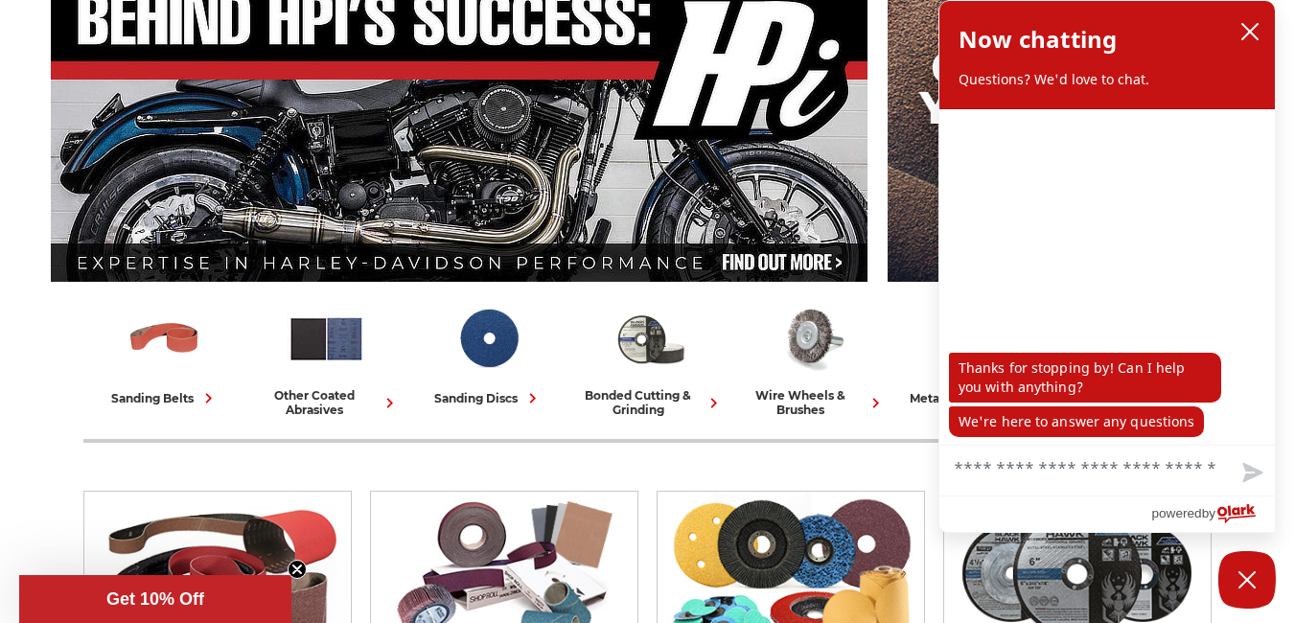
scroll to position [257, 0]
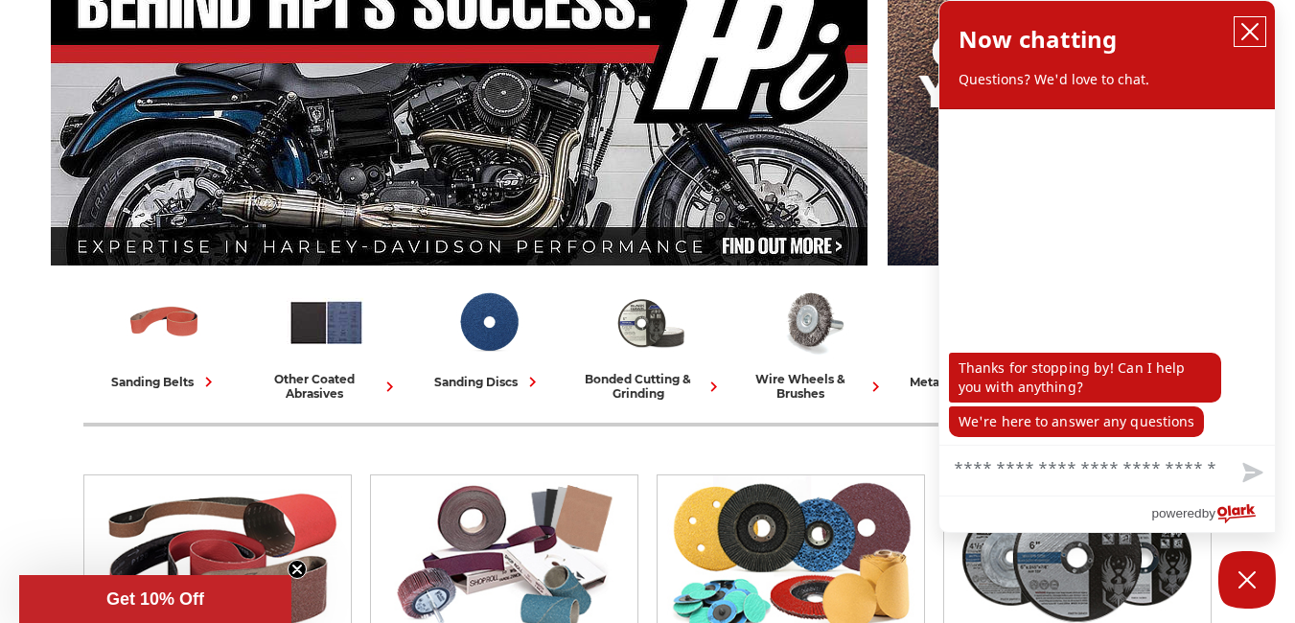
click at [1244, 29] on icon "close chatbox" at bounding box center [1250, 31] width 19 height 19
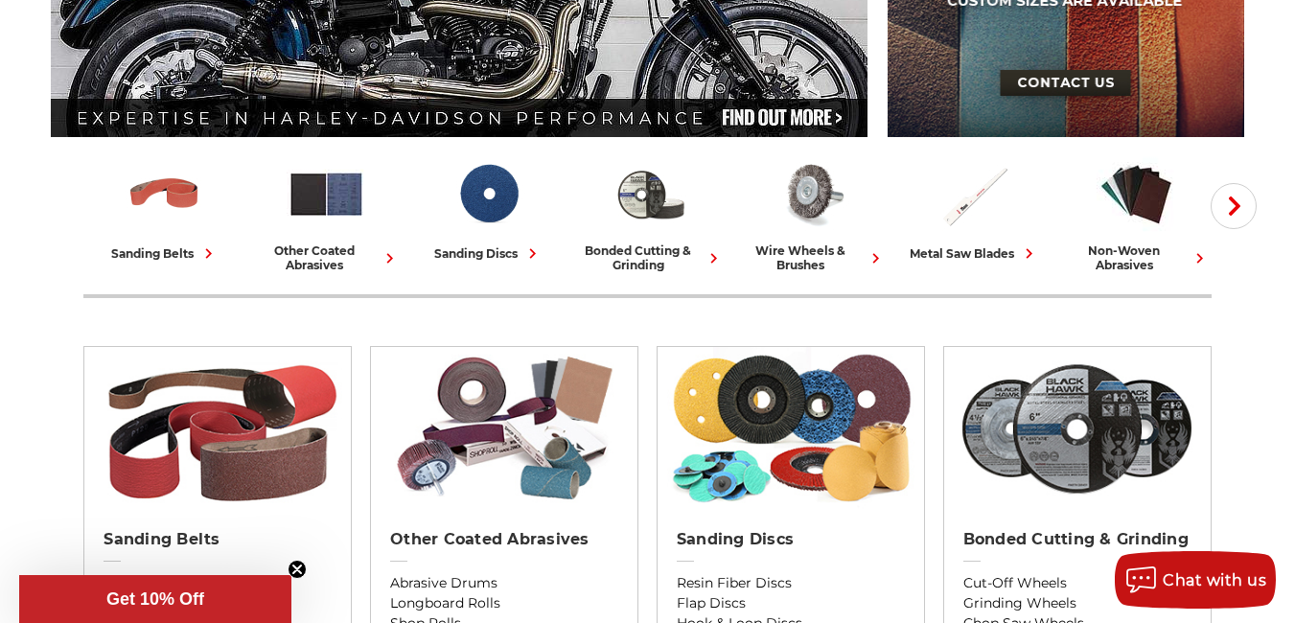
scroll to position [369, 0]
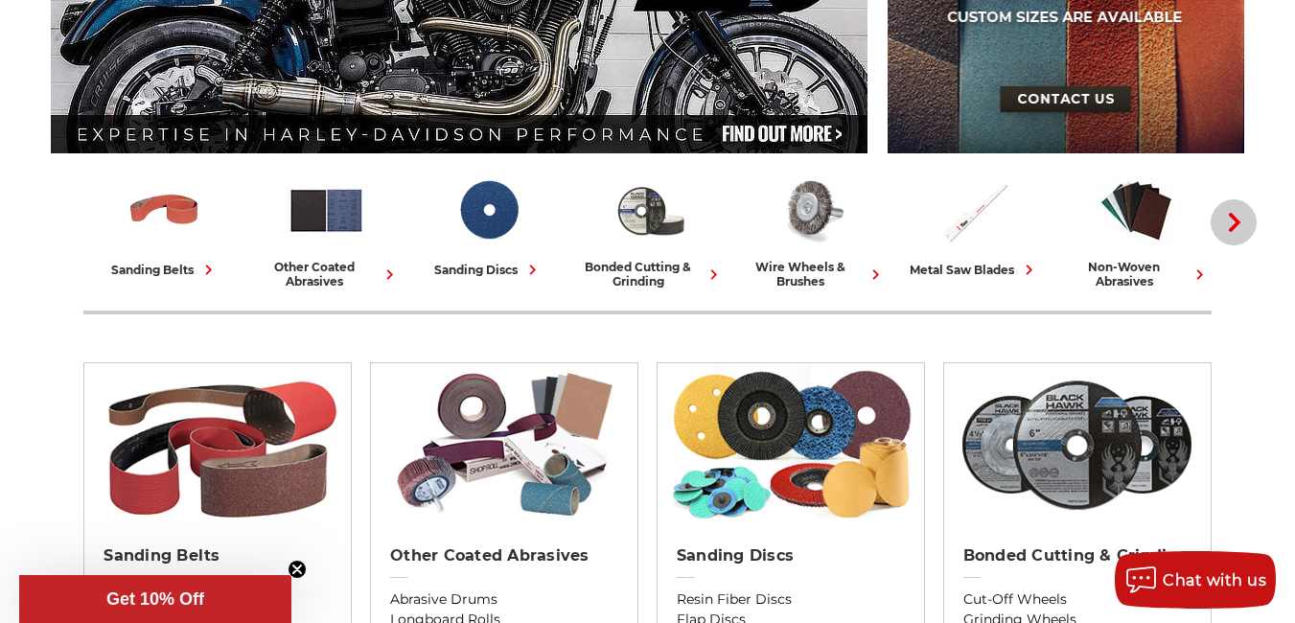
click at [1214, 231] on button "Next" at bounding box center [1234, 222] width 46 height 46
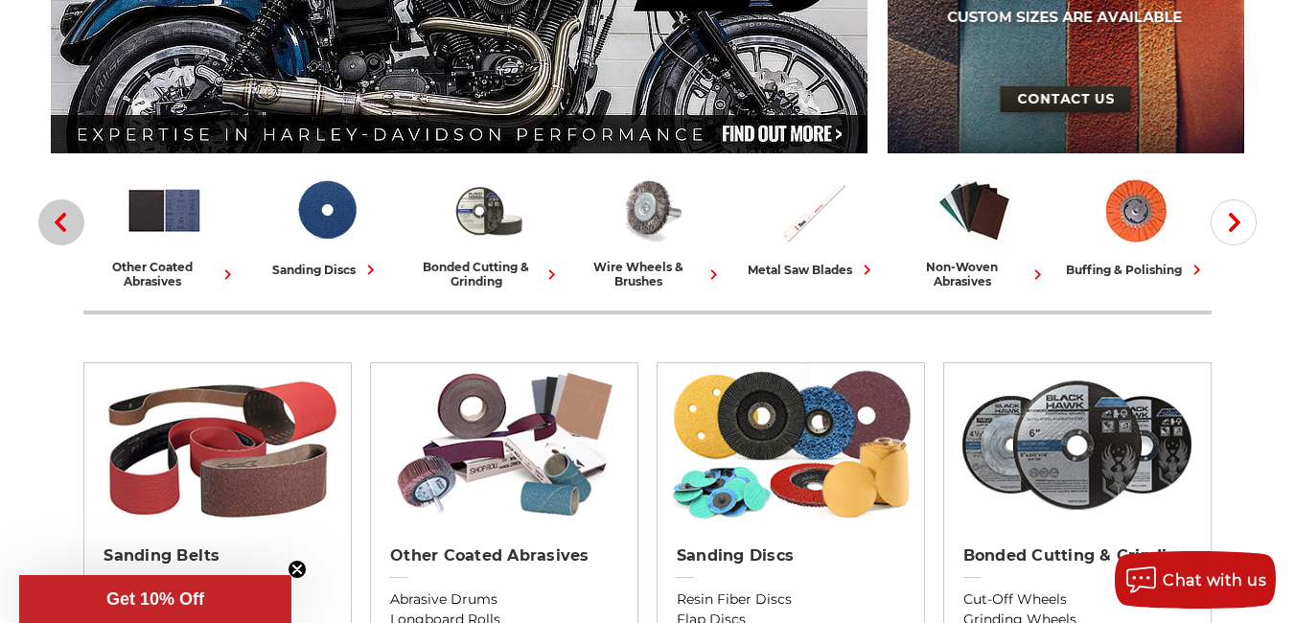
click at [57, 219] on icon "button" at bounding box center [60, 222] width 19 height 19
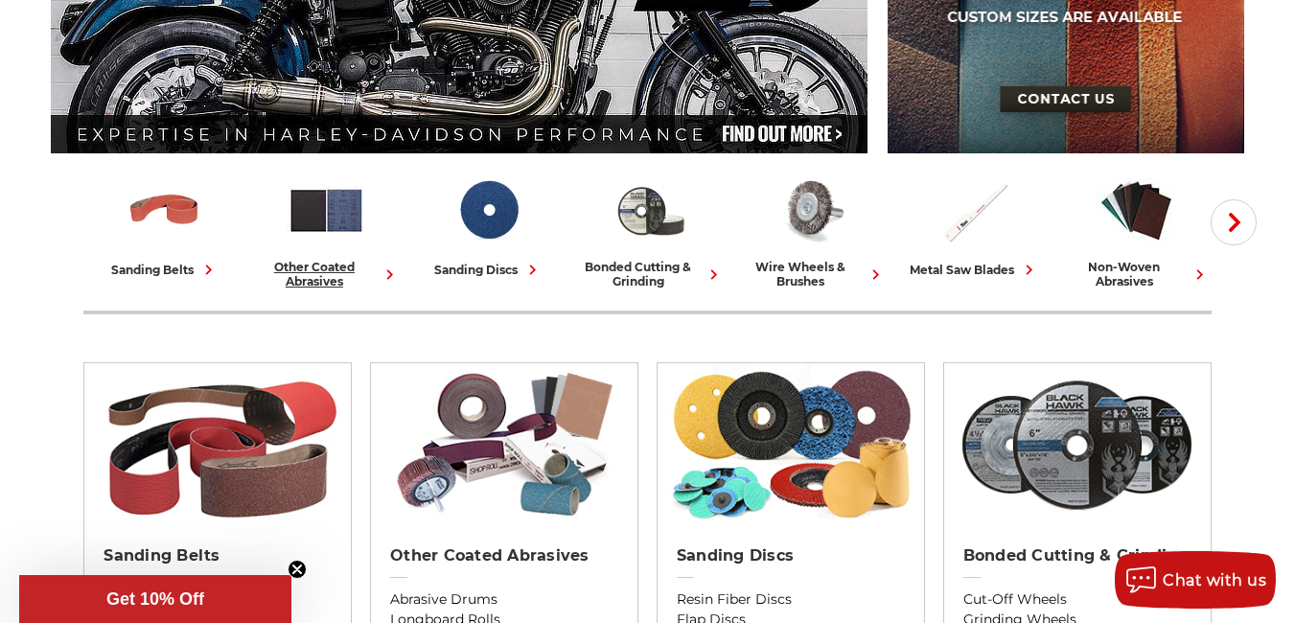
click at [286, 241] on link "other coated abrasives" at bounding box center [326, 230] width 147 height 118
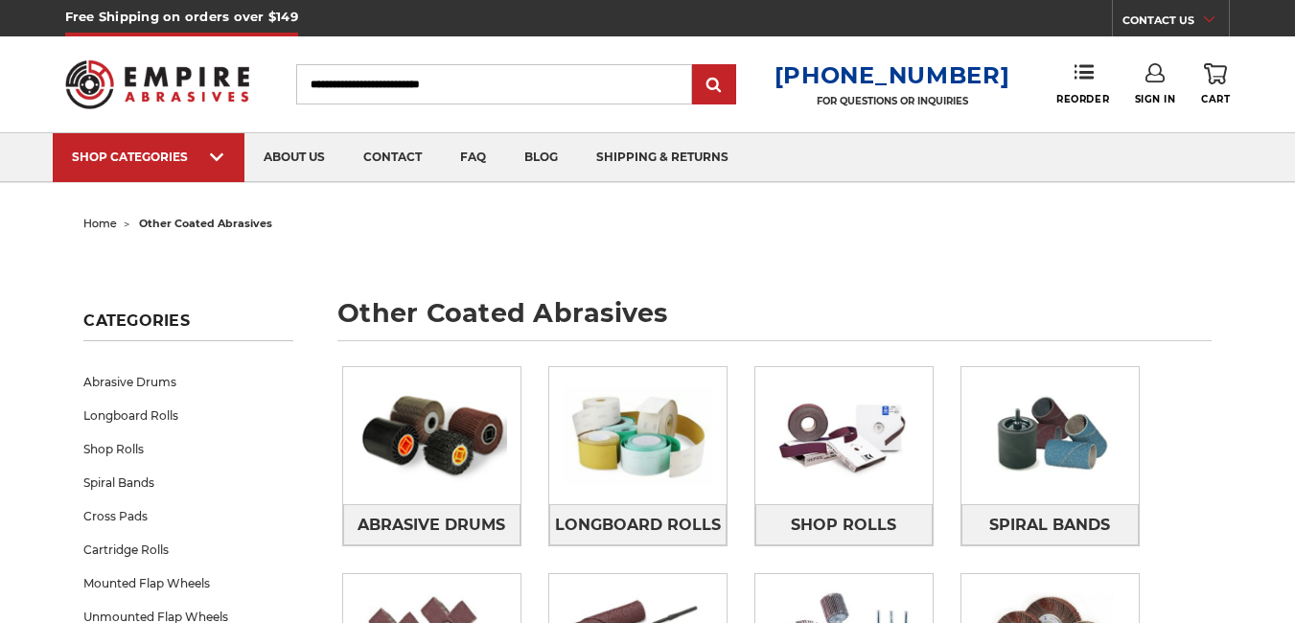
click at [329, 221] on ul "home other coated abrasives" at bounding box center [647, 224] width 1128 height 28
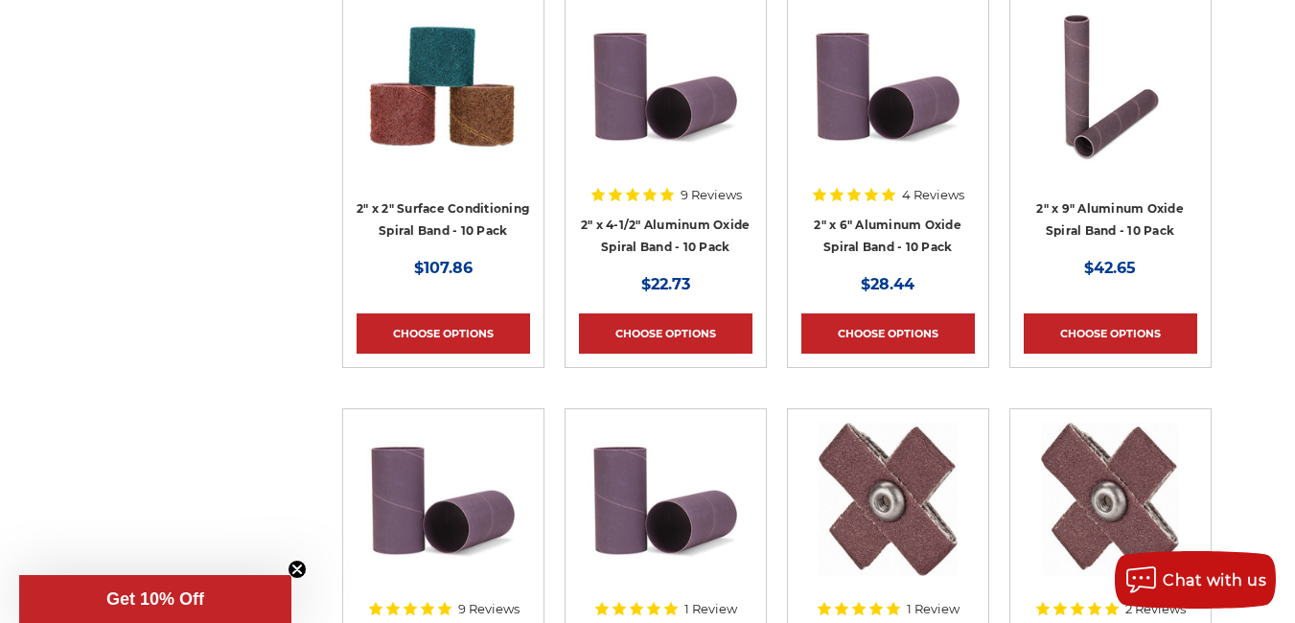
scroll to position [6521, 0]
